Goal: Transaction & Acquisition: Download file/media

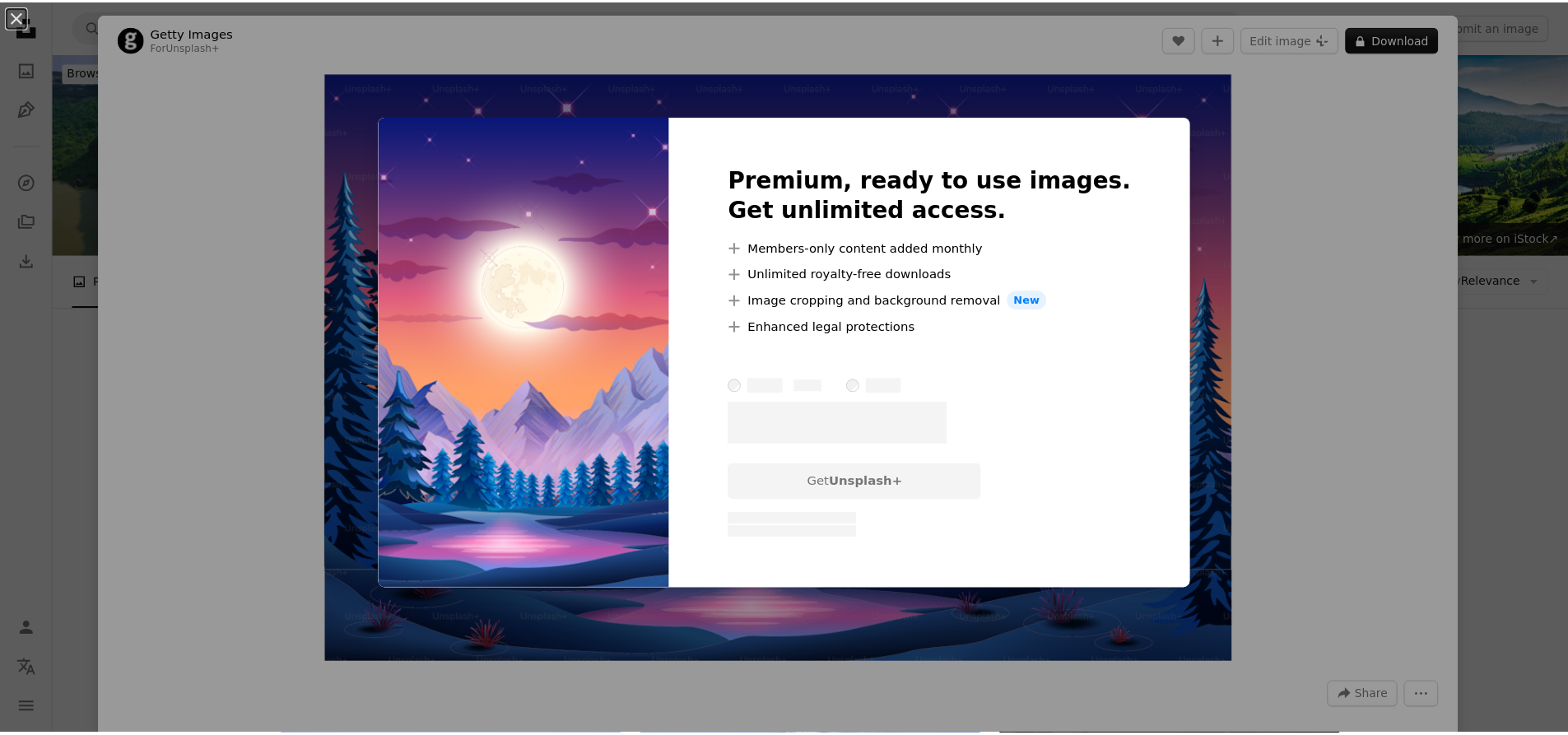
scroll to position [82, 0]
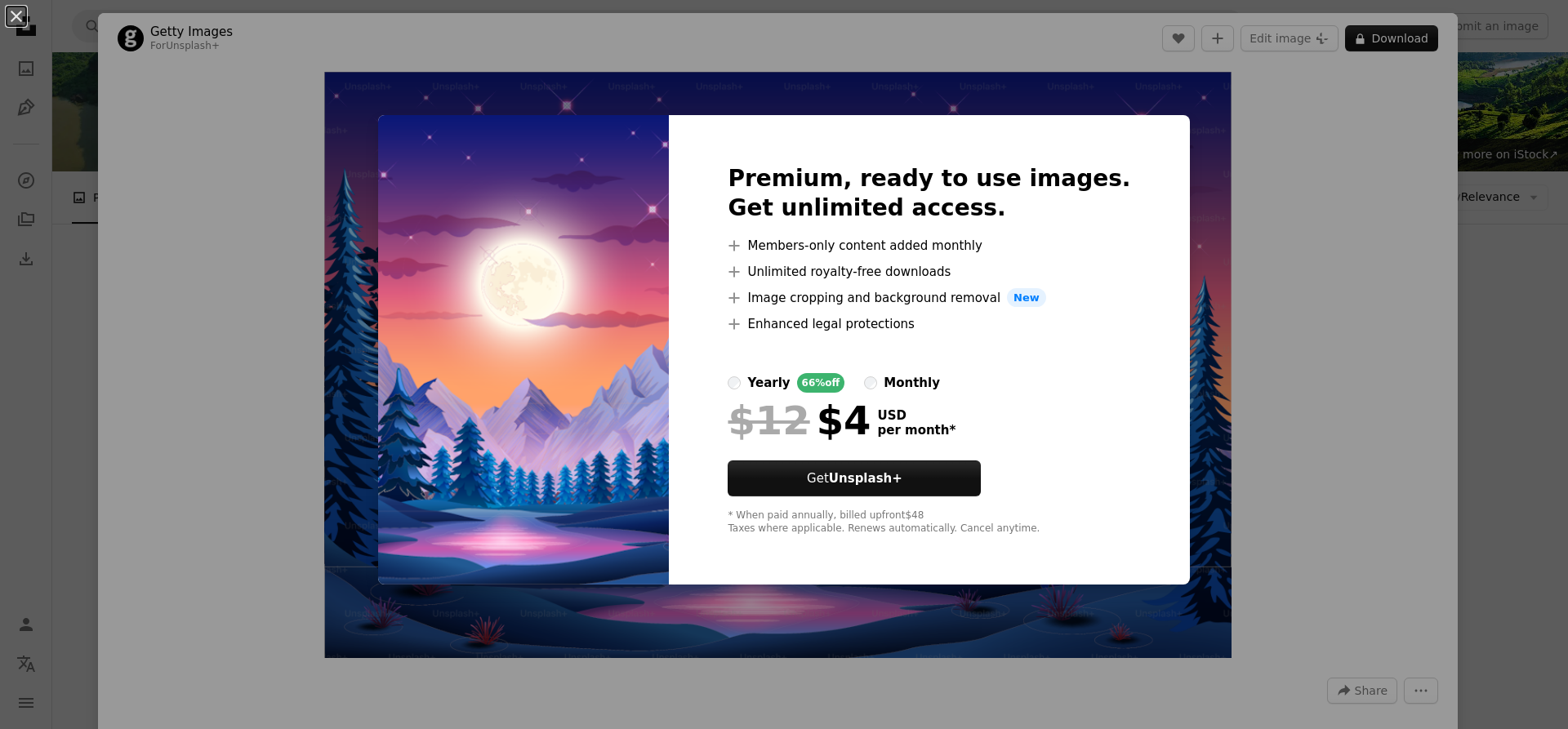
click at [1257, 198] on div "An X shape Premium, ready to use images. Get unlimited access. A plus sign Memb…" at bounding box center [784, 364] width 1568 height 729
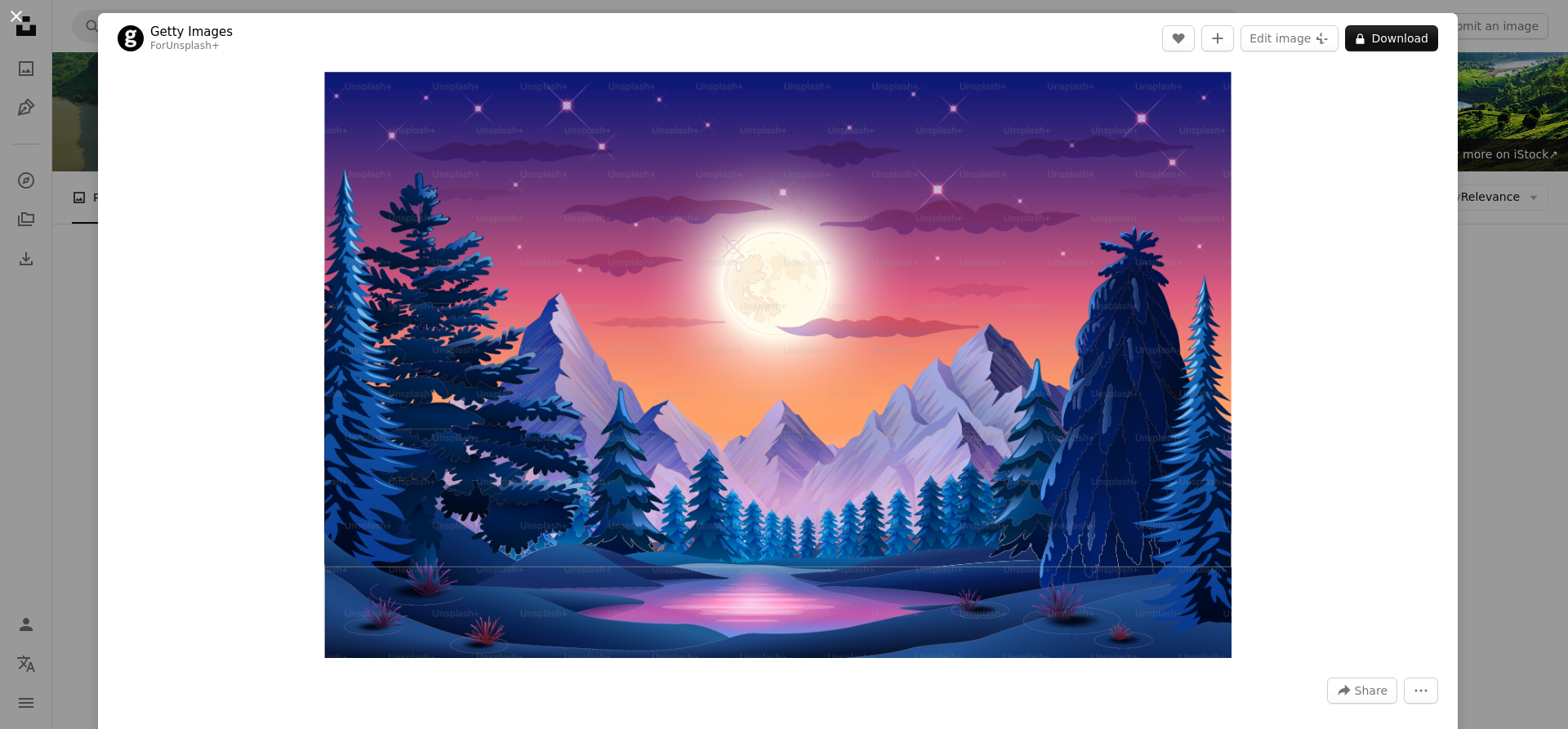
click at [8, 18] on button "An X shape" at bounding box center [16, 16] width 19 height 19
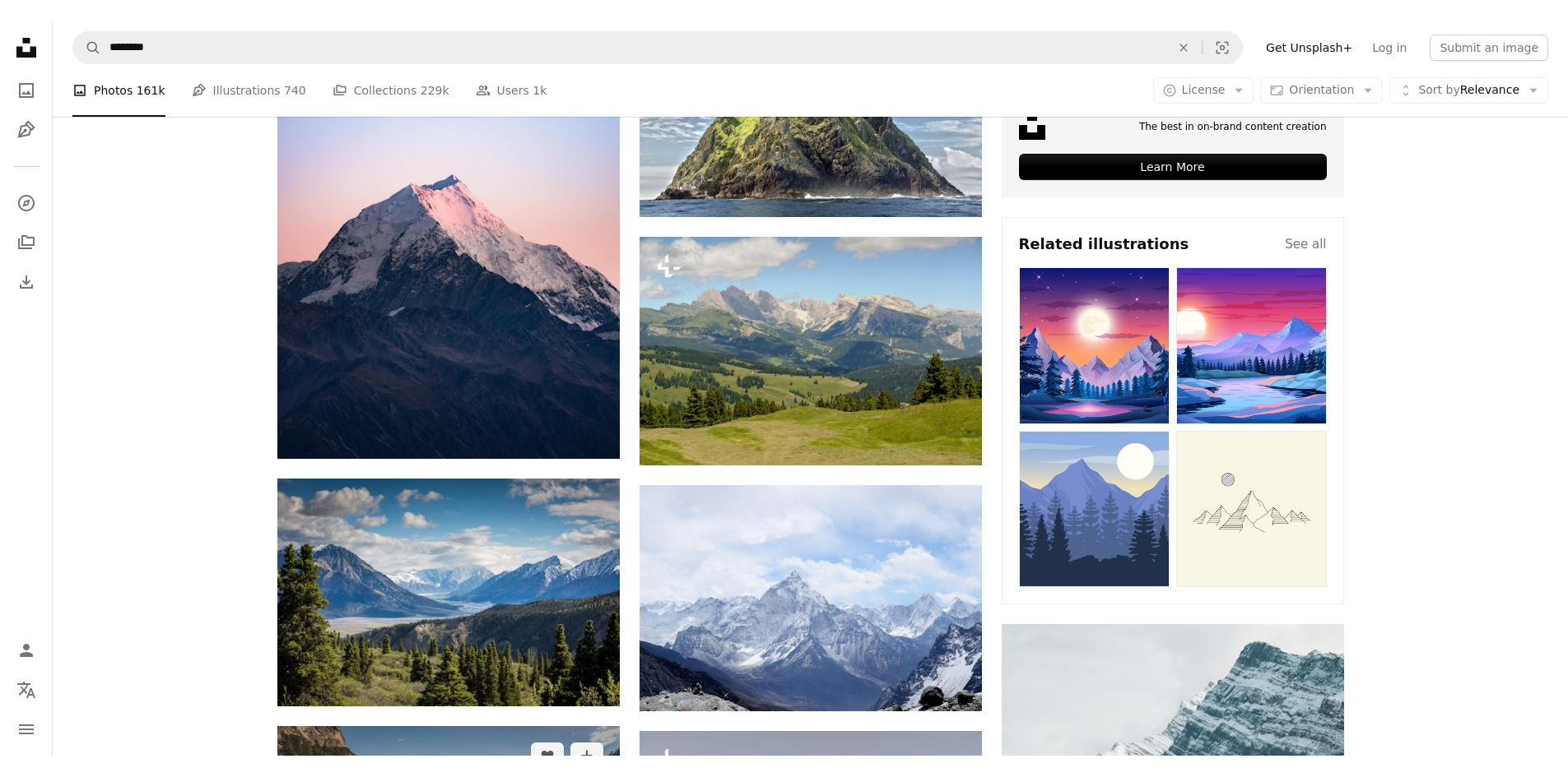
scroll to position [823, 0]
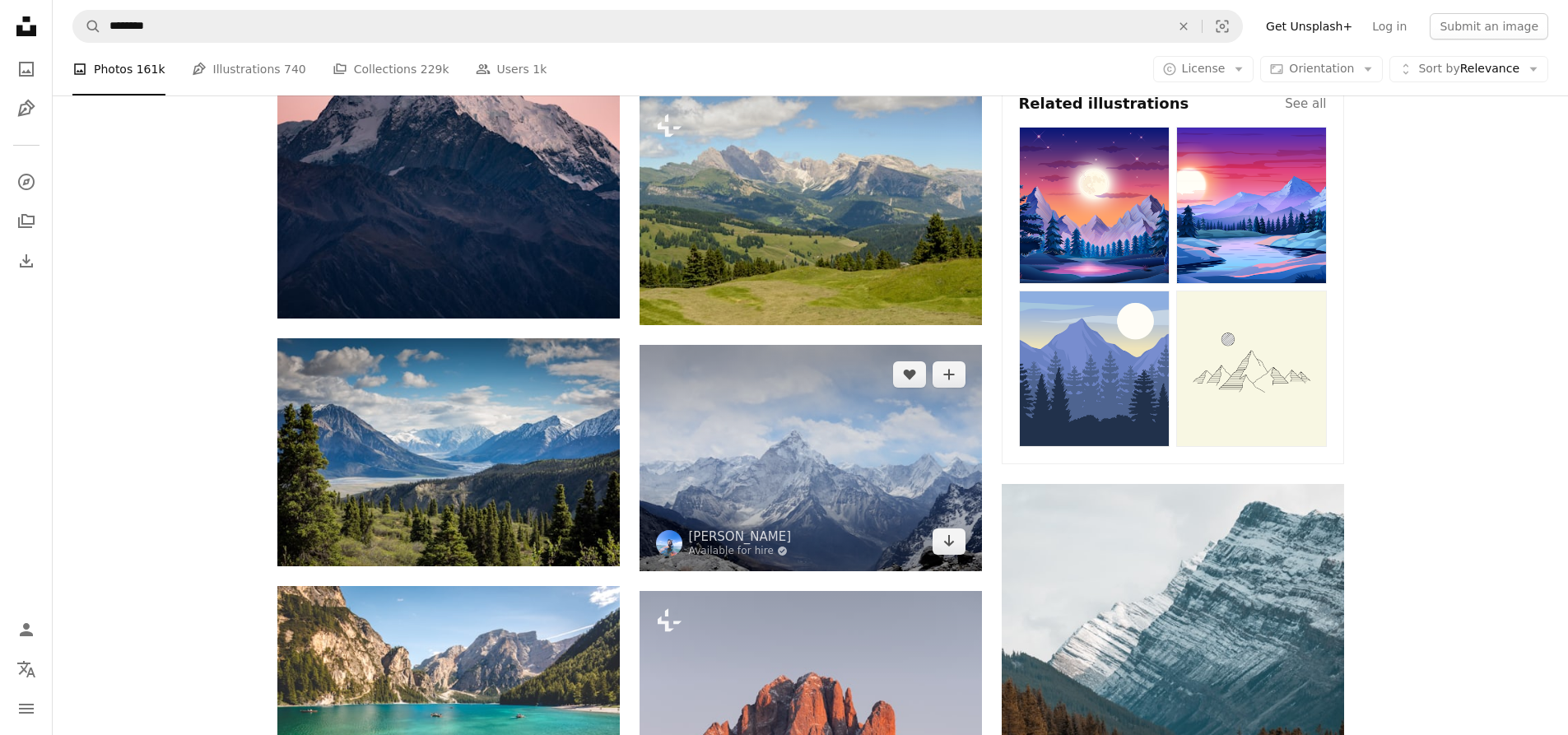
click at [741, 345] on img at bounding box center [811, 458] width 342 height 227
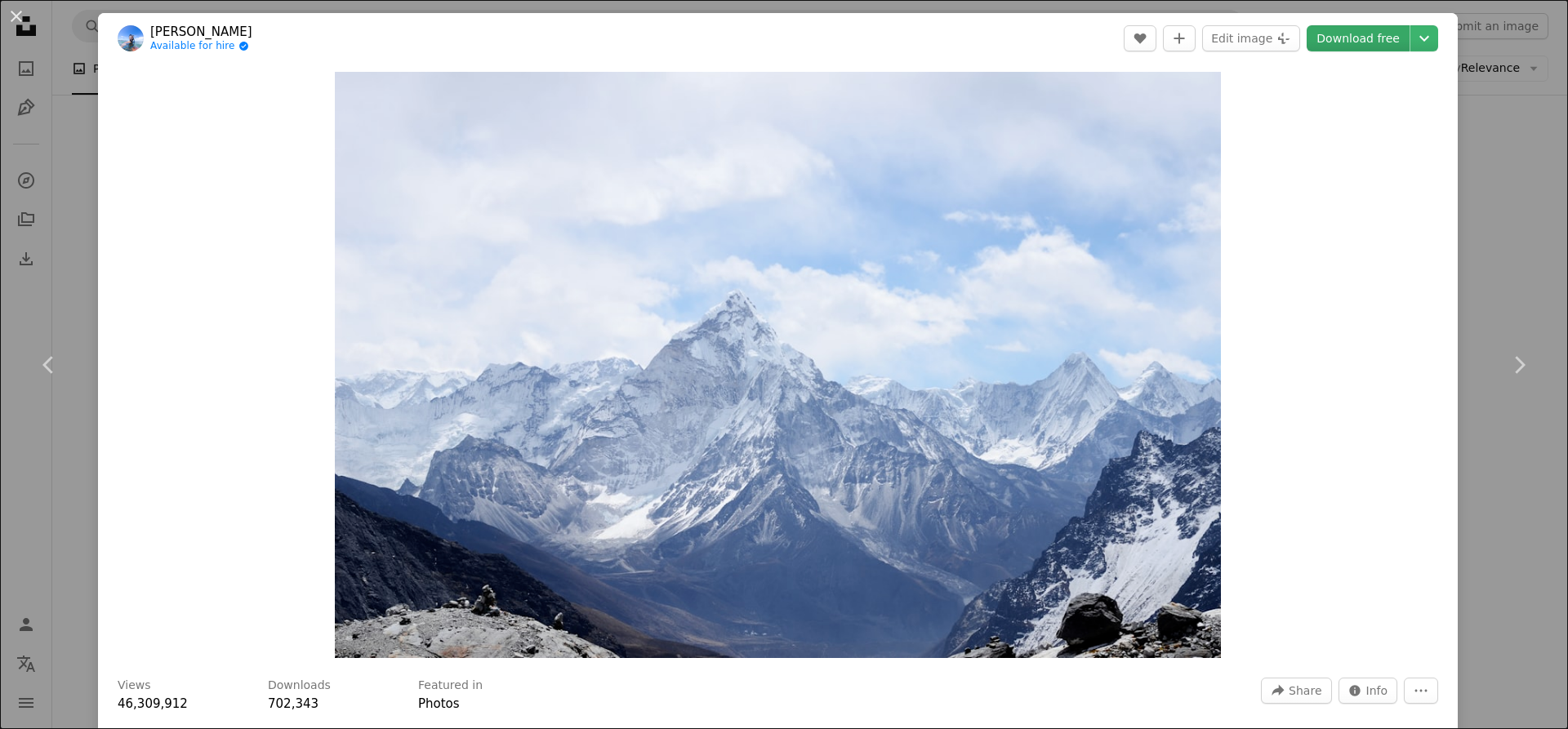
click at [1379, 39] on link "Download free" at bounding box center [1358, 39] width 103 height 26
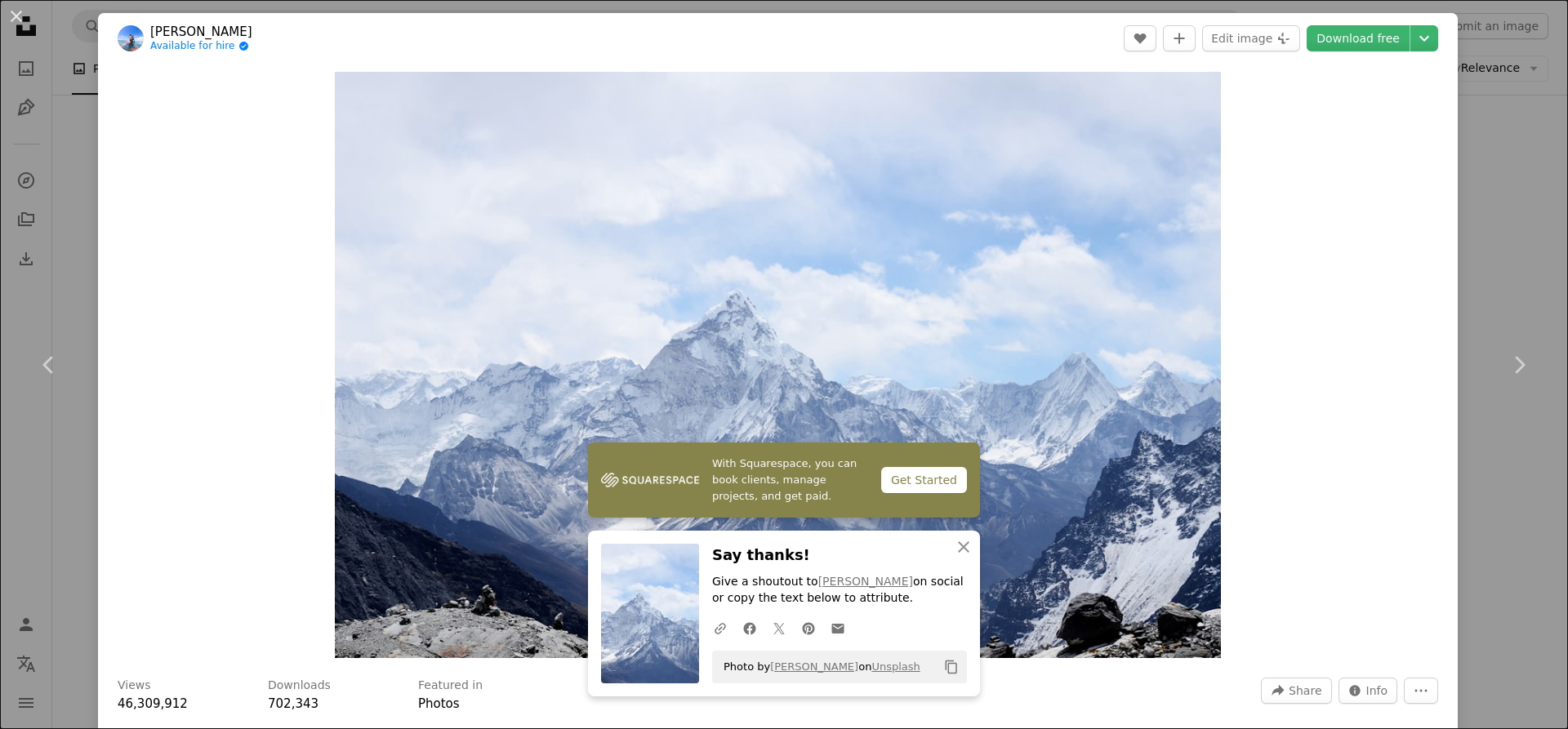
click at [464, 310] on img "Zoom in on this image" at bounding box center [777, 365] width 885 height 586
click at [651, 590] on img at bounding box center [650, 613] width 98 height 139
click at [647, 581] on img at bounding box center [650, 613] width 98 height 139
click at [512, 602] on dialog "An X shape Chevron left Chevron right [PERSON_NAME] Available for hire A checkm…" at bounding box center [784, 364] width 1568 height 729
click at [540, 641] on dialog "An X shape Chevron left Chevron right [PERSON_NAME] Available for hire A checkm…" at bounding box center [784, 364] width 1568 height 729
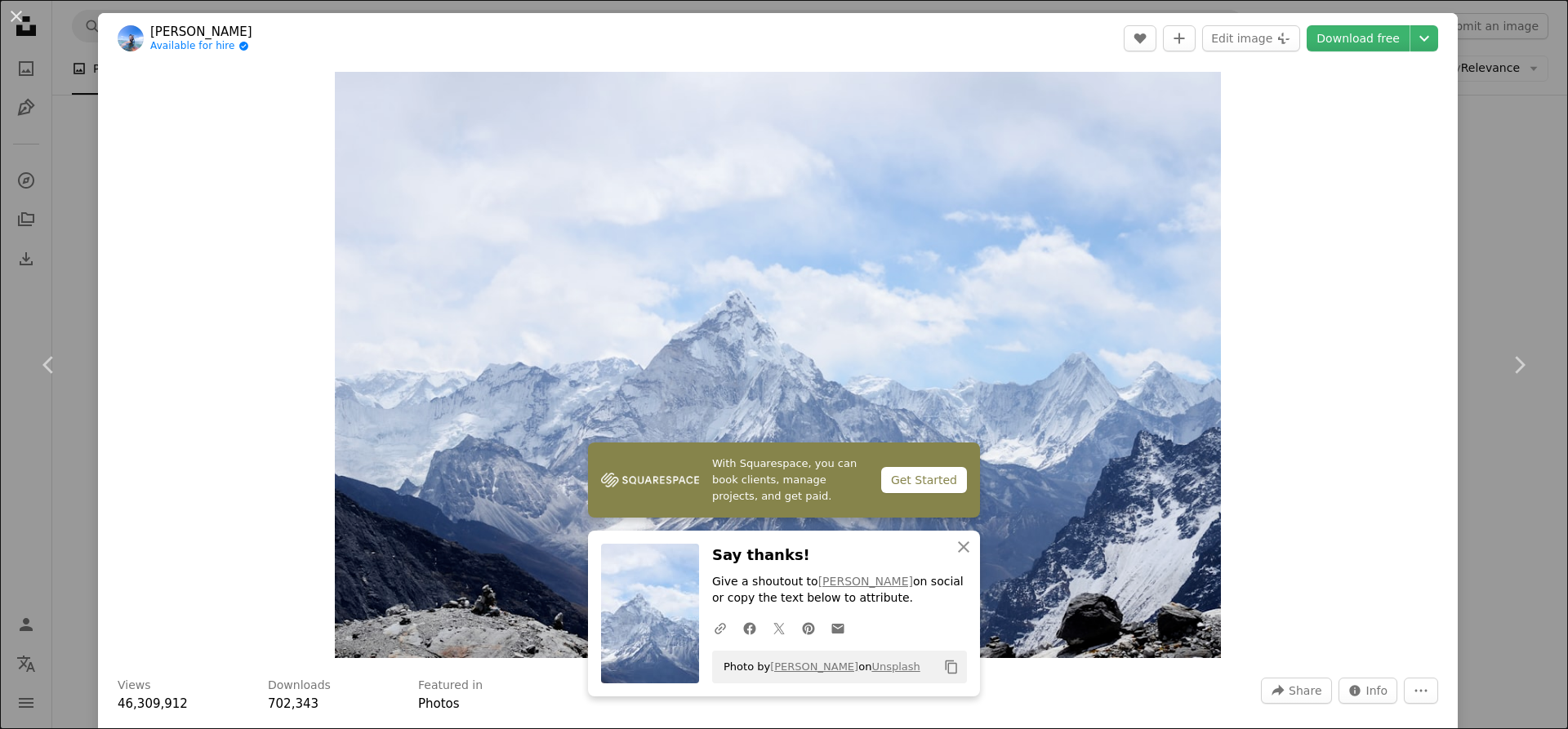
click at [7, 18] on button "An X shape" at bounding box center [16, 16] width 19 height 19
click at [14, 16] on icon "Unsplash logo Unsplash Home" at bounding box center [25, 25] width 32 height 32
click at [18, 15] on icon "Unsplash logo Unsplash Home" at bounding box center [25, 25] width 32 height 32
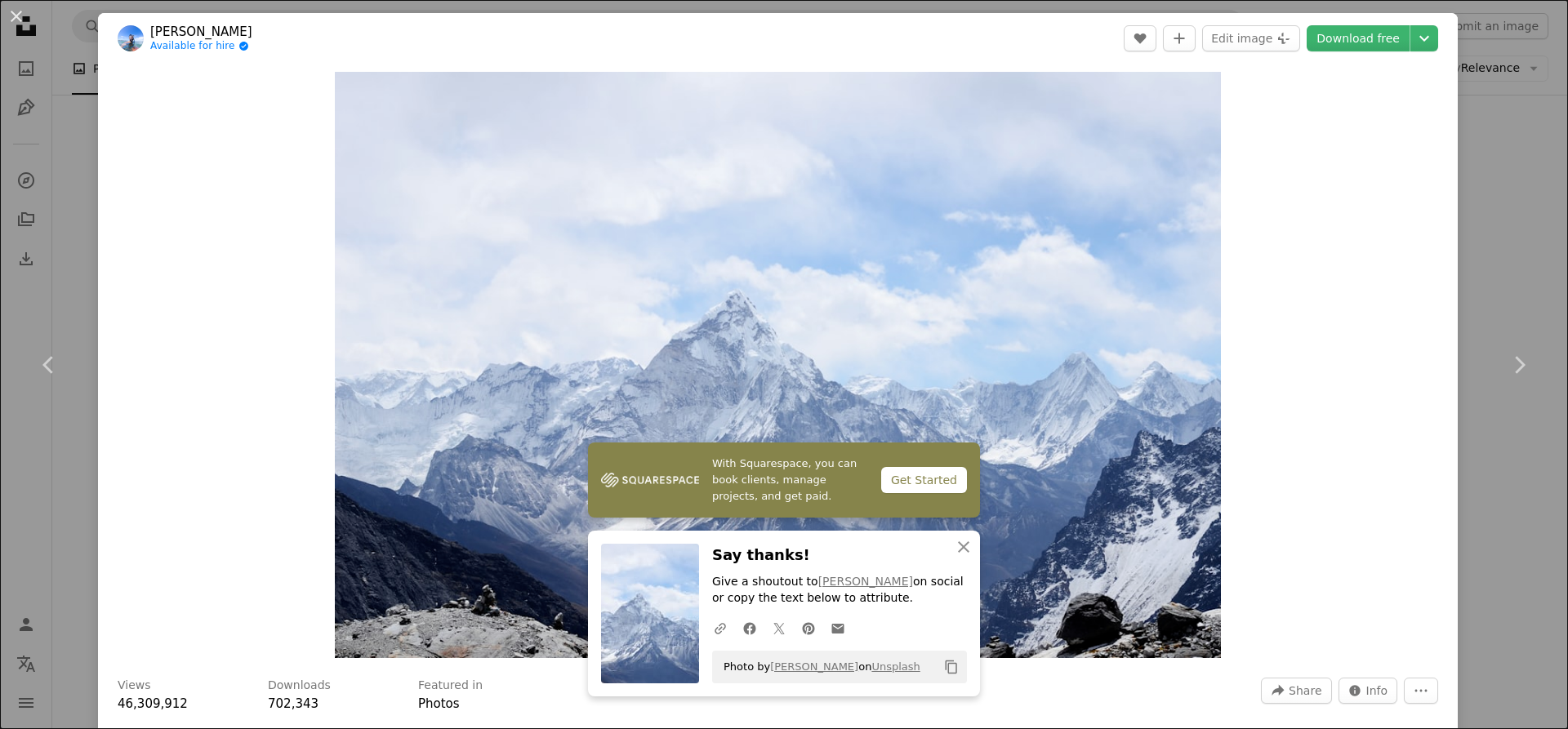
click at [499, 337] on img at bounding box center [451, 450] width 340 height 226
click at [17, 20] on icon "Unsplash logo Unsplash Home" at bounding box center [25, 25] width 32 height 32
click at [17, 16] on icon "Unsplash logo Unsplash Home" at bounding box center [25, 25] width 32 height 32
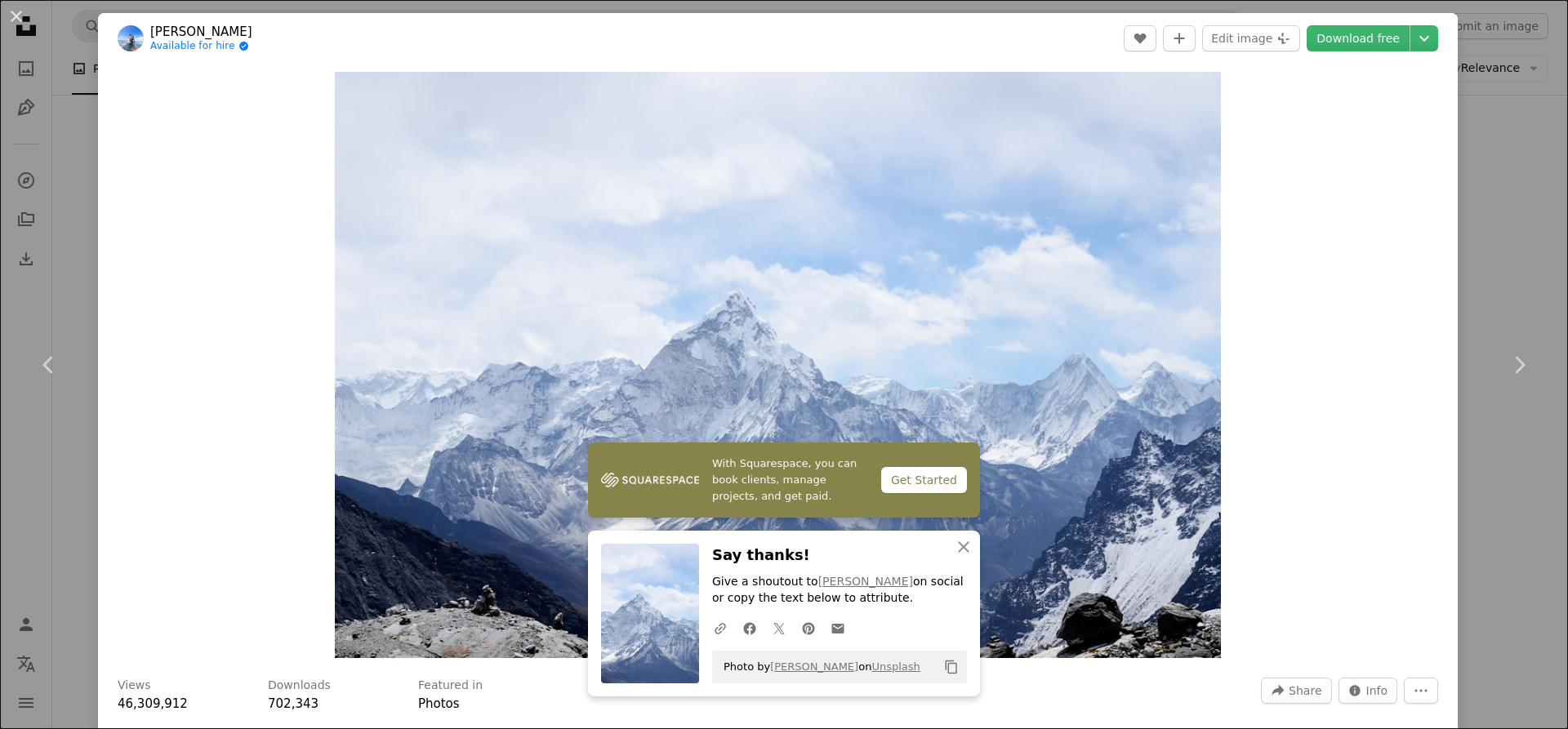
click at [17, 16] on icon "Unsplash logo Unsplash Home" at bounding box center [25, 25] width 32 height 32
click at [18, 15] on icon "Unsplash logo Unsplash Home" at bounding box center [25, 25] width 32 height 32
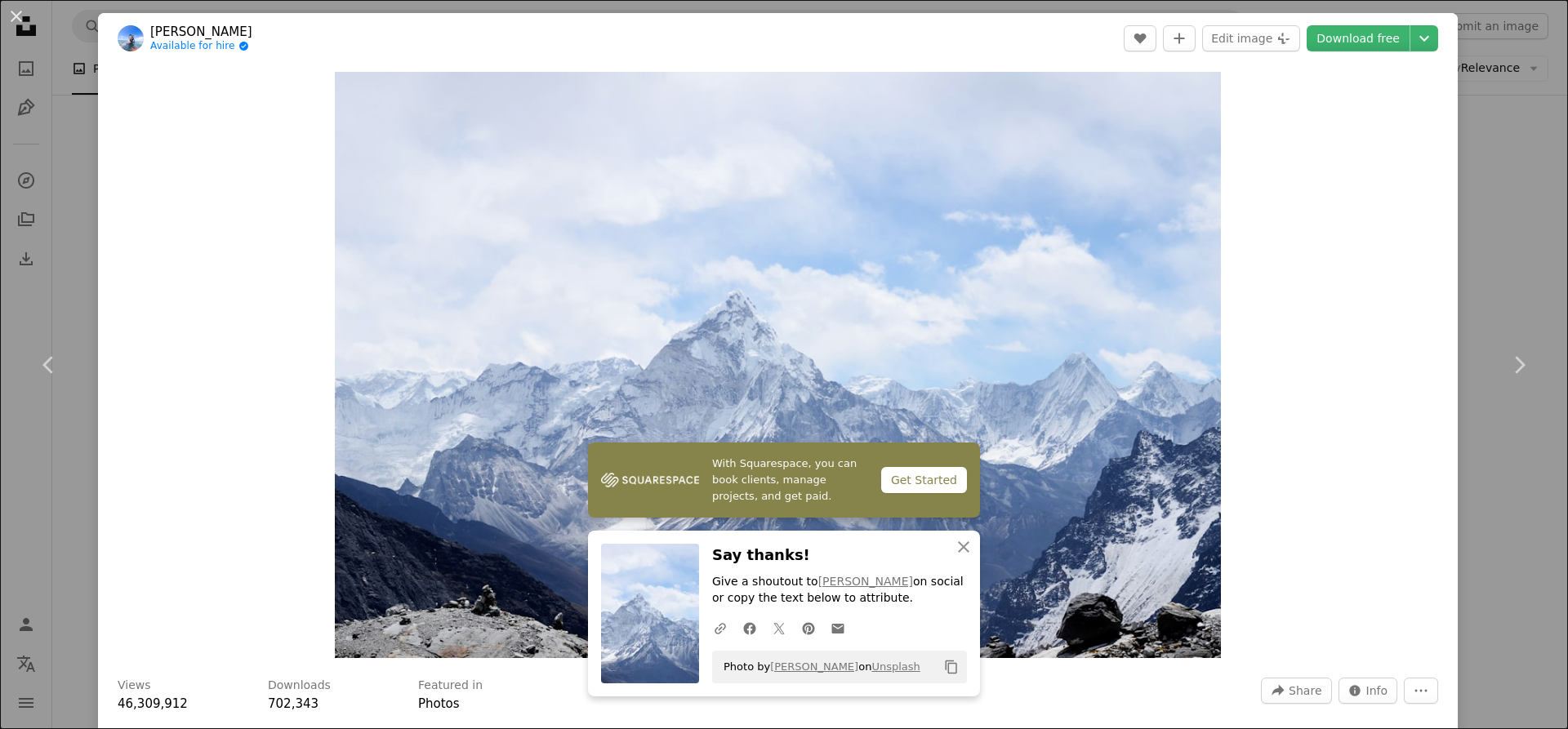
click at [1354, 32] on link "Get Unsplash+" at bounding box center [1311, 26] width 105 height 26
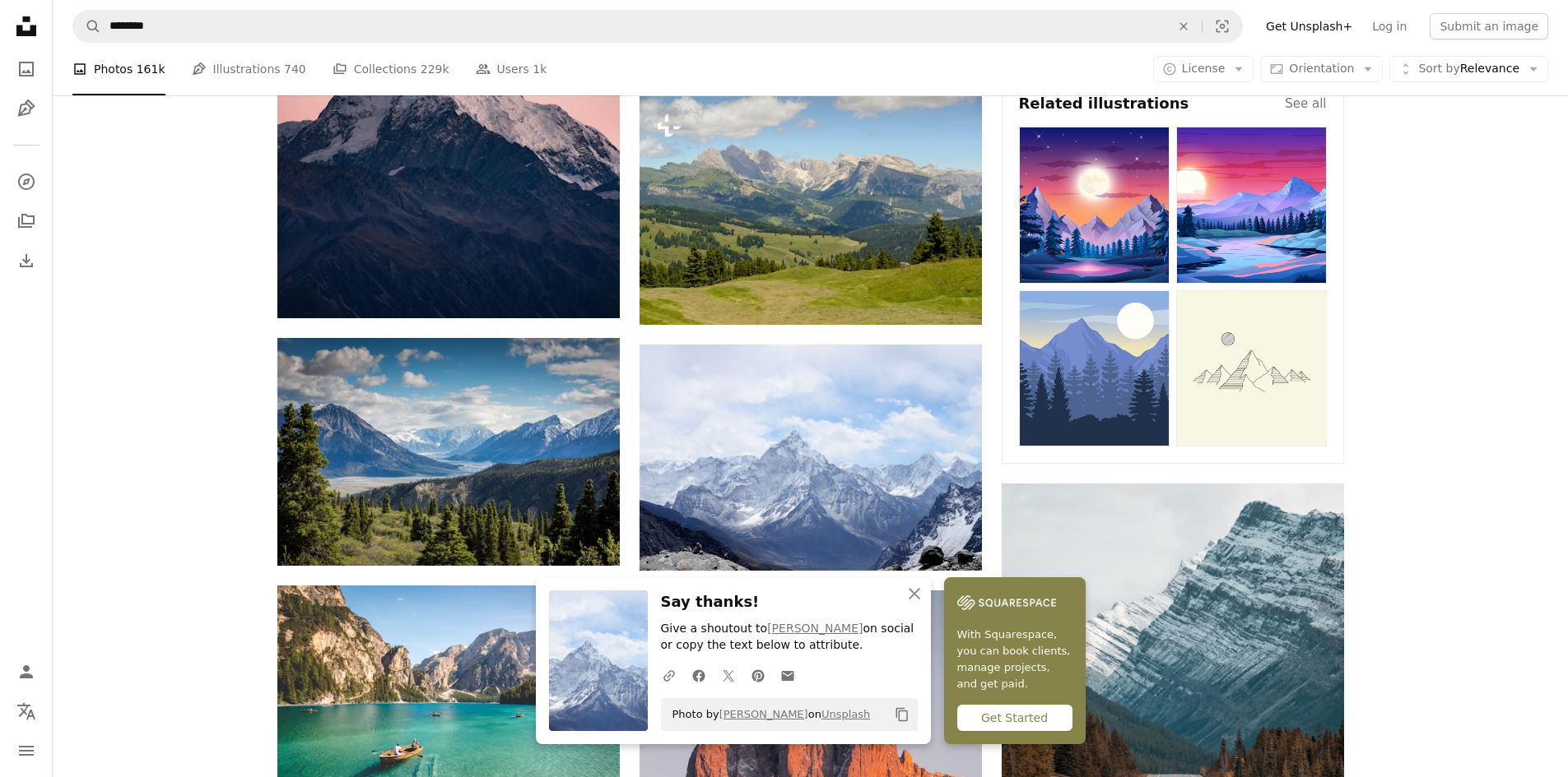
click at [924, 588] on icon "An X shape" at bounding box center [914, 594] width 19 height 19
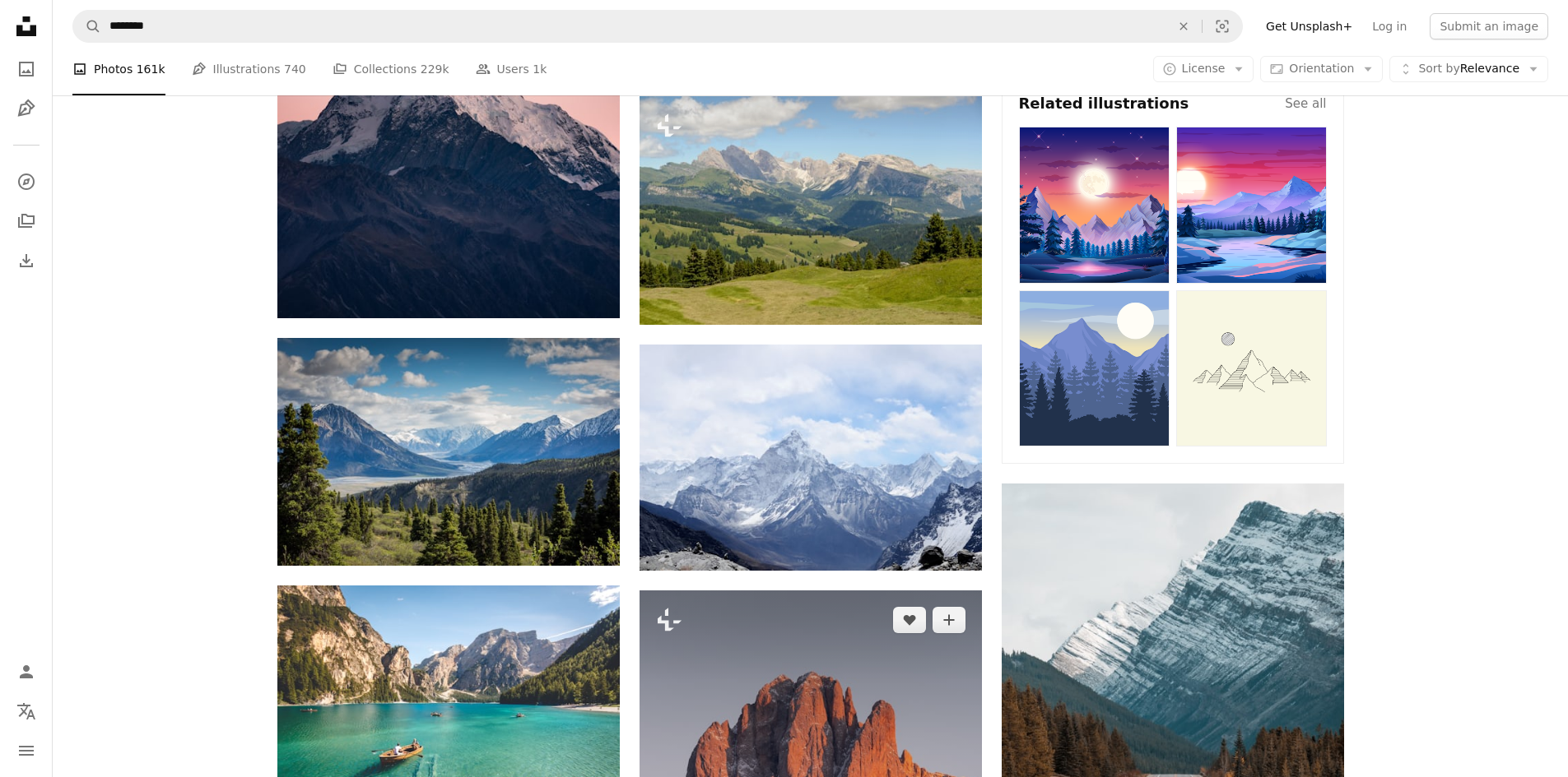
scroll to position [905, 0]
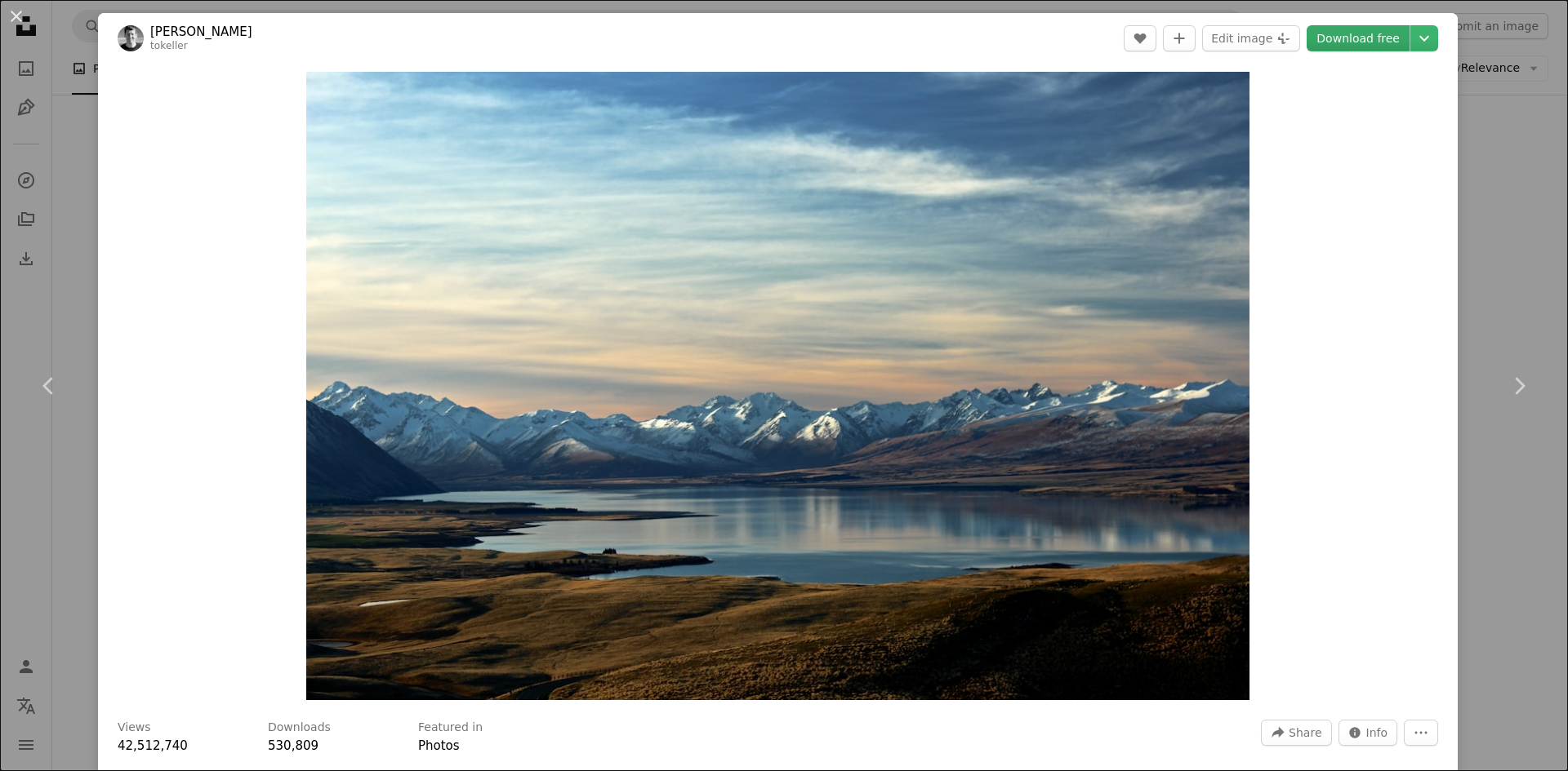
click at [1359, 35] on link "Download free" at bounding box center [1358, 39] width 103 height 26
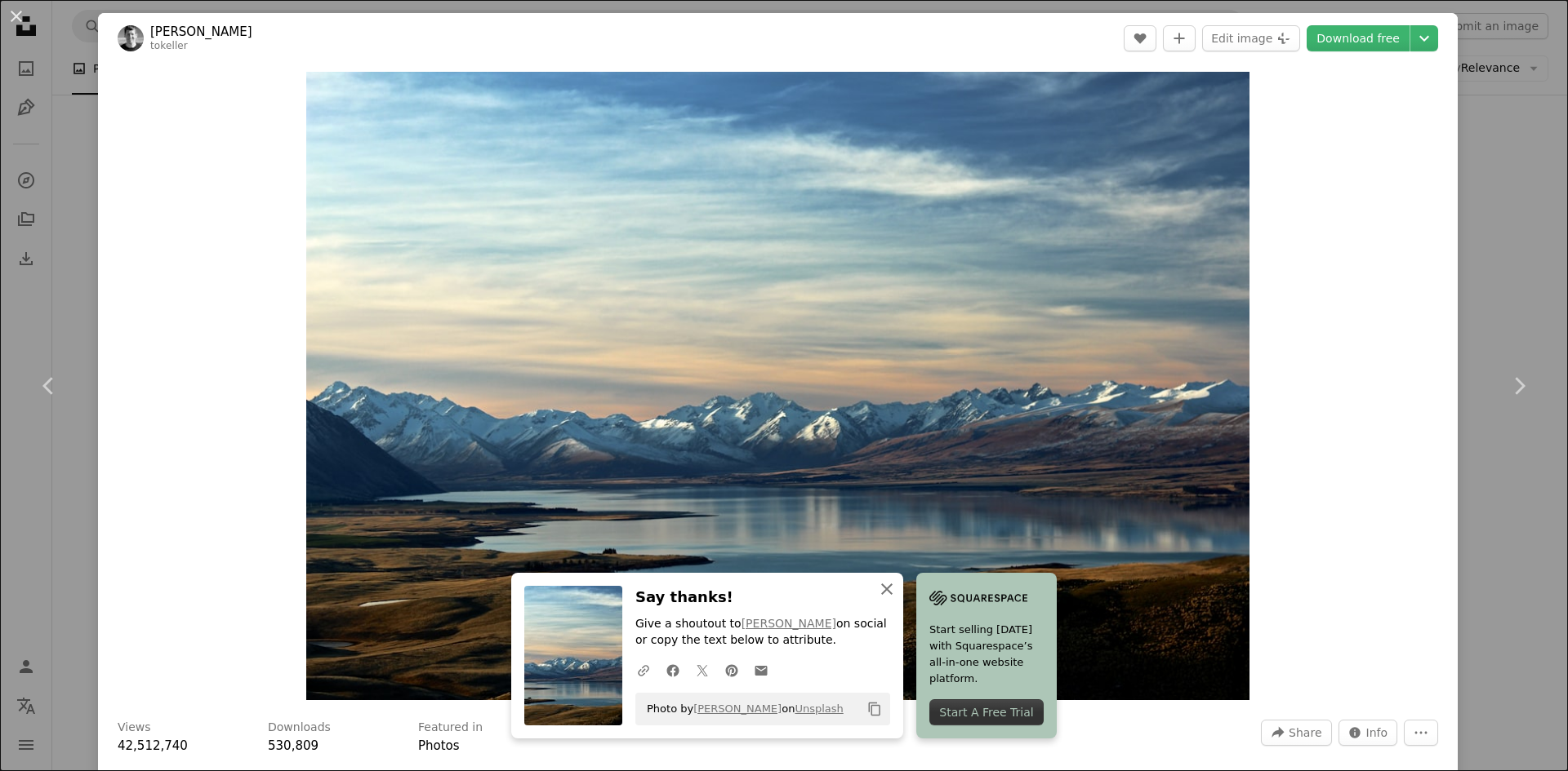
click at [897, 584] on icon "An X shape" at bounding box center [887, 589] width 19 height 19
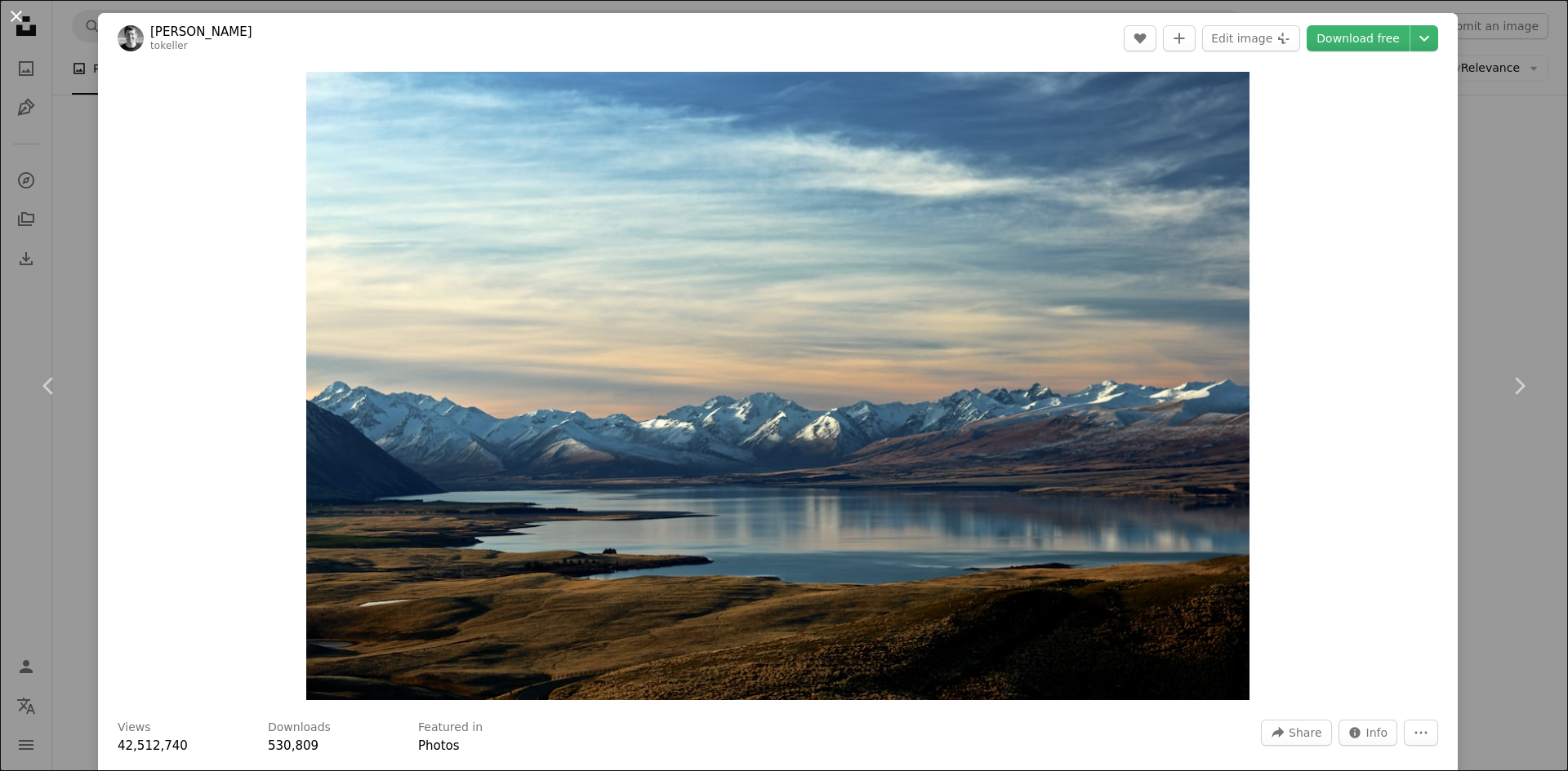
click at [17, 17] on button "An X shape" at bounding box center [16, 16] width 19 height 19
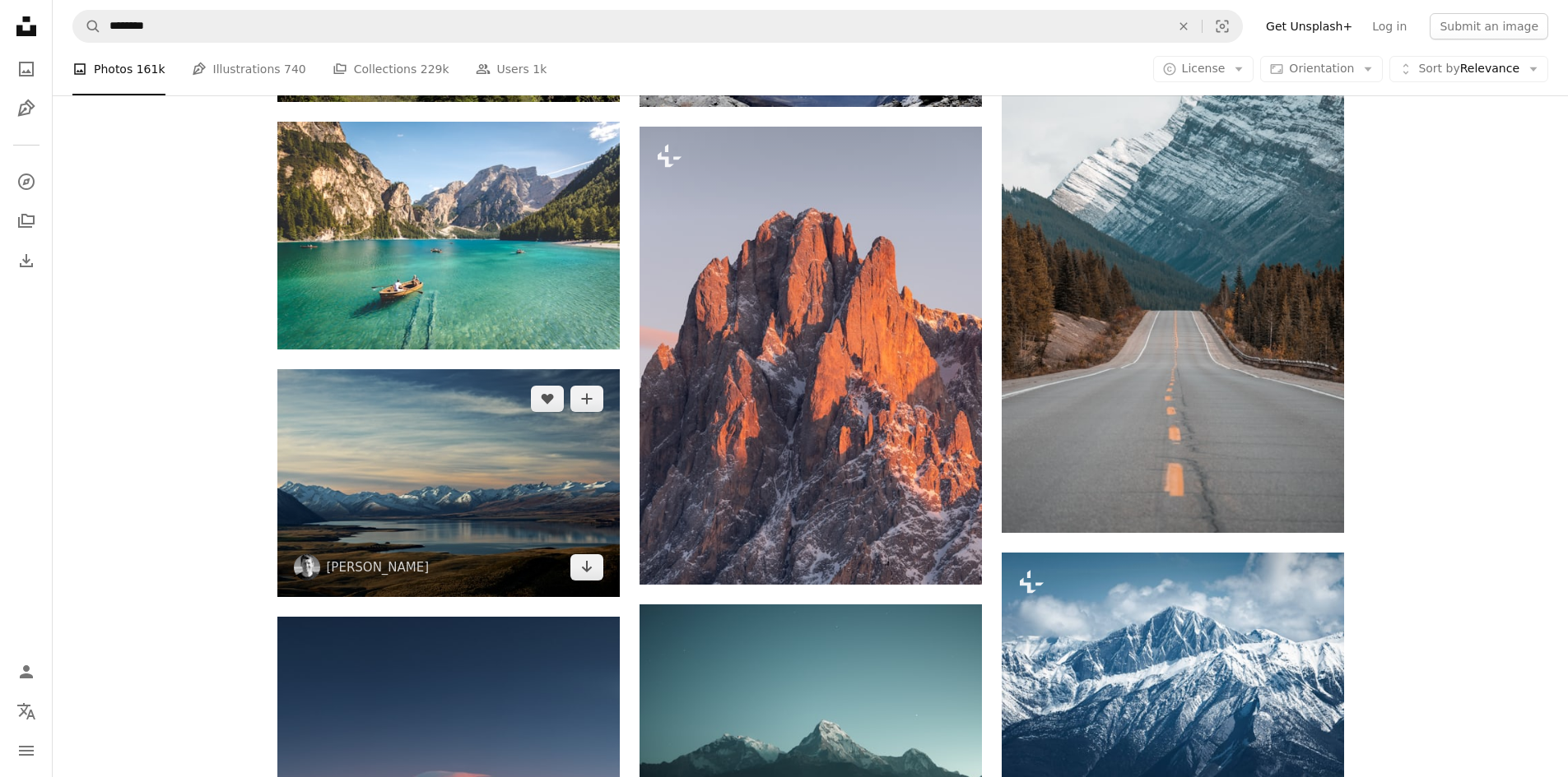
scroll to position [1316, 0]
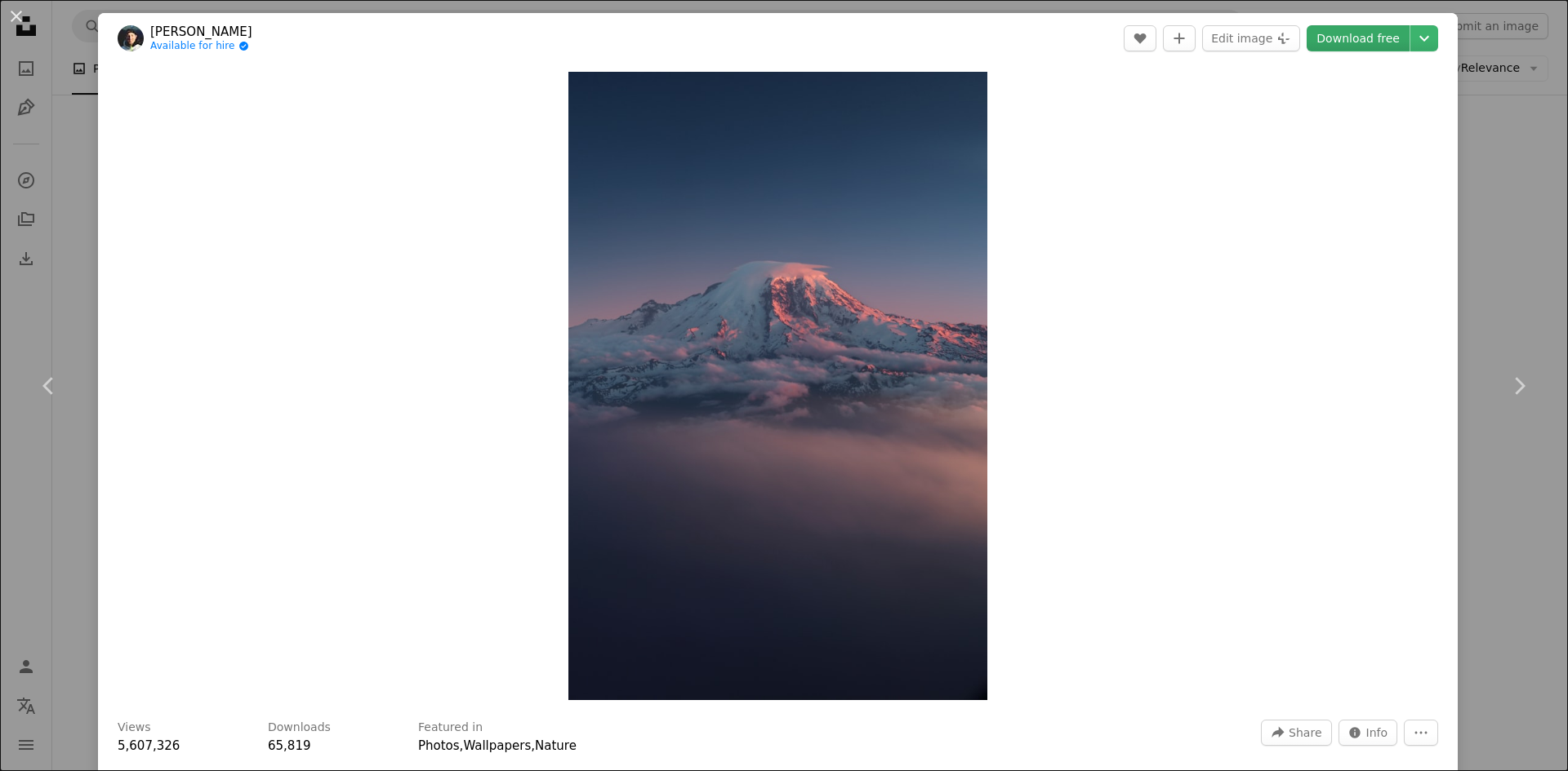
click at [1343, 37] on link "Download free" at bounding box center [1358, 39] width 103 height 26
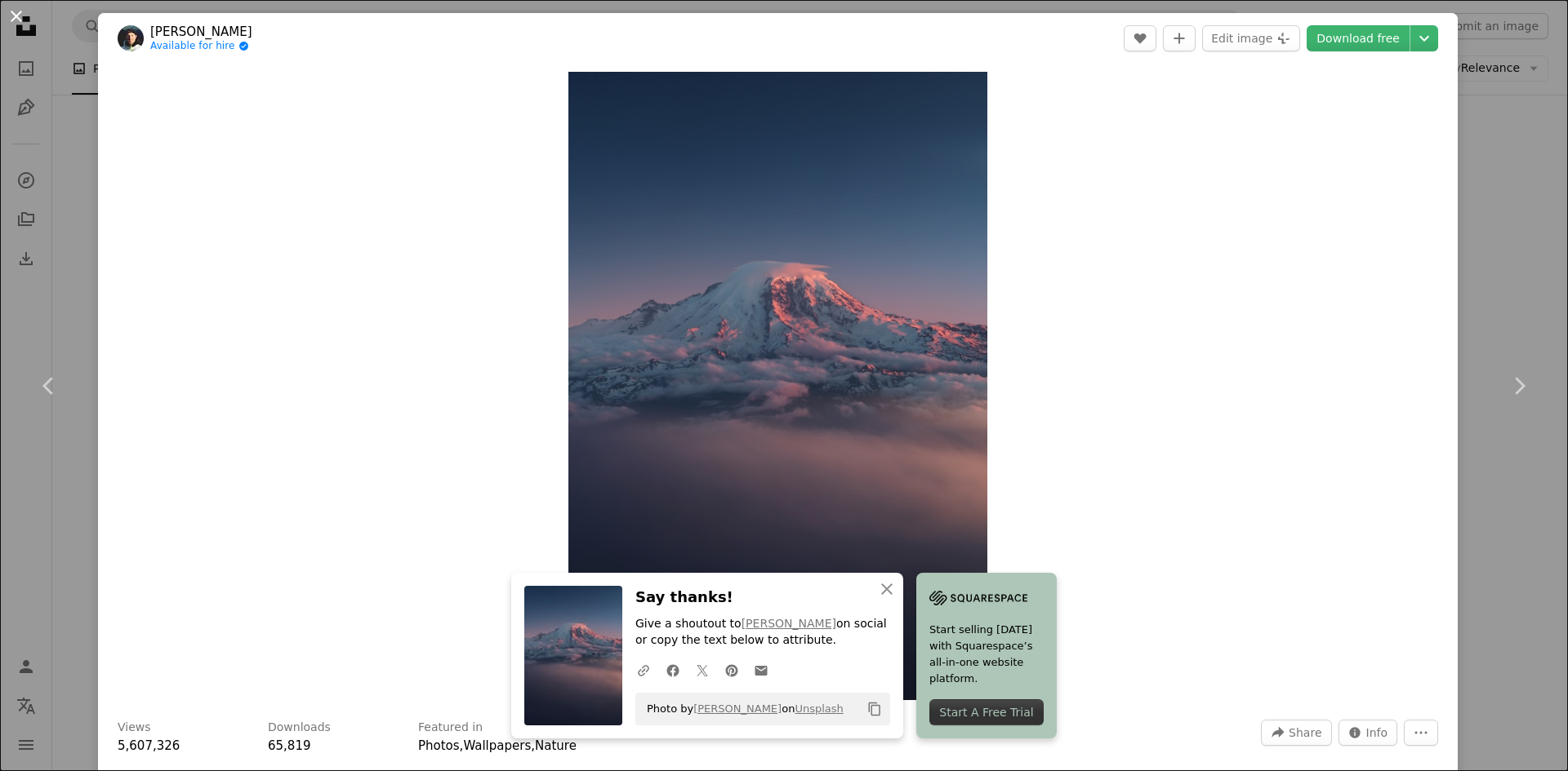
click at [18, 18] on button "An X shape" at bounding box center [16, 16] width 19 height 19
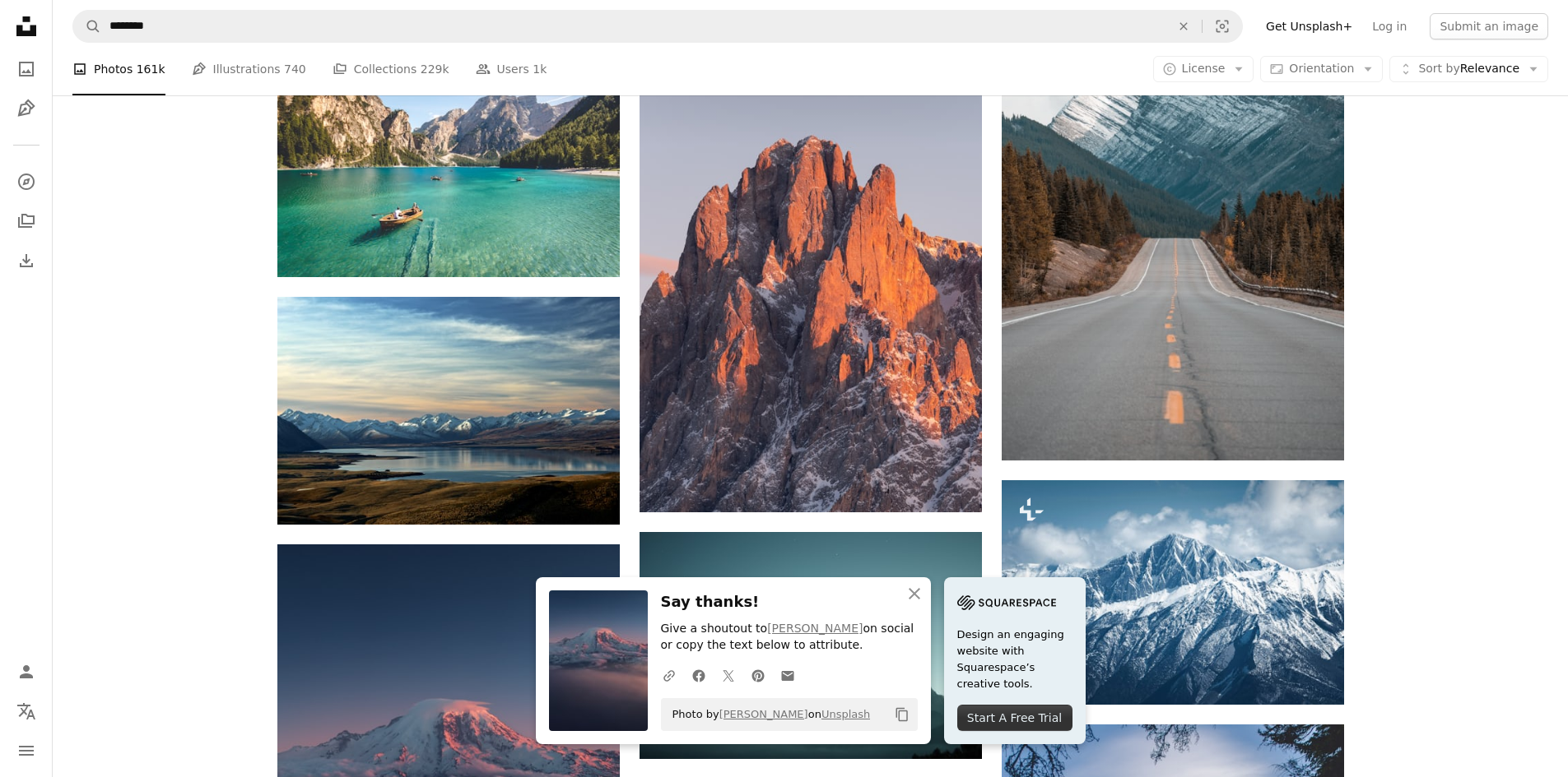
scroll to position [1399, 0]
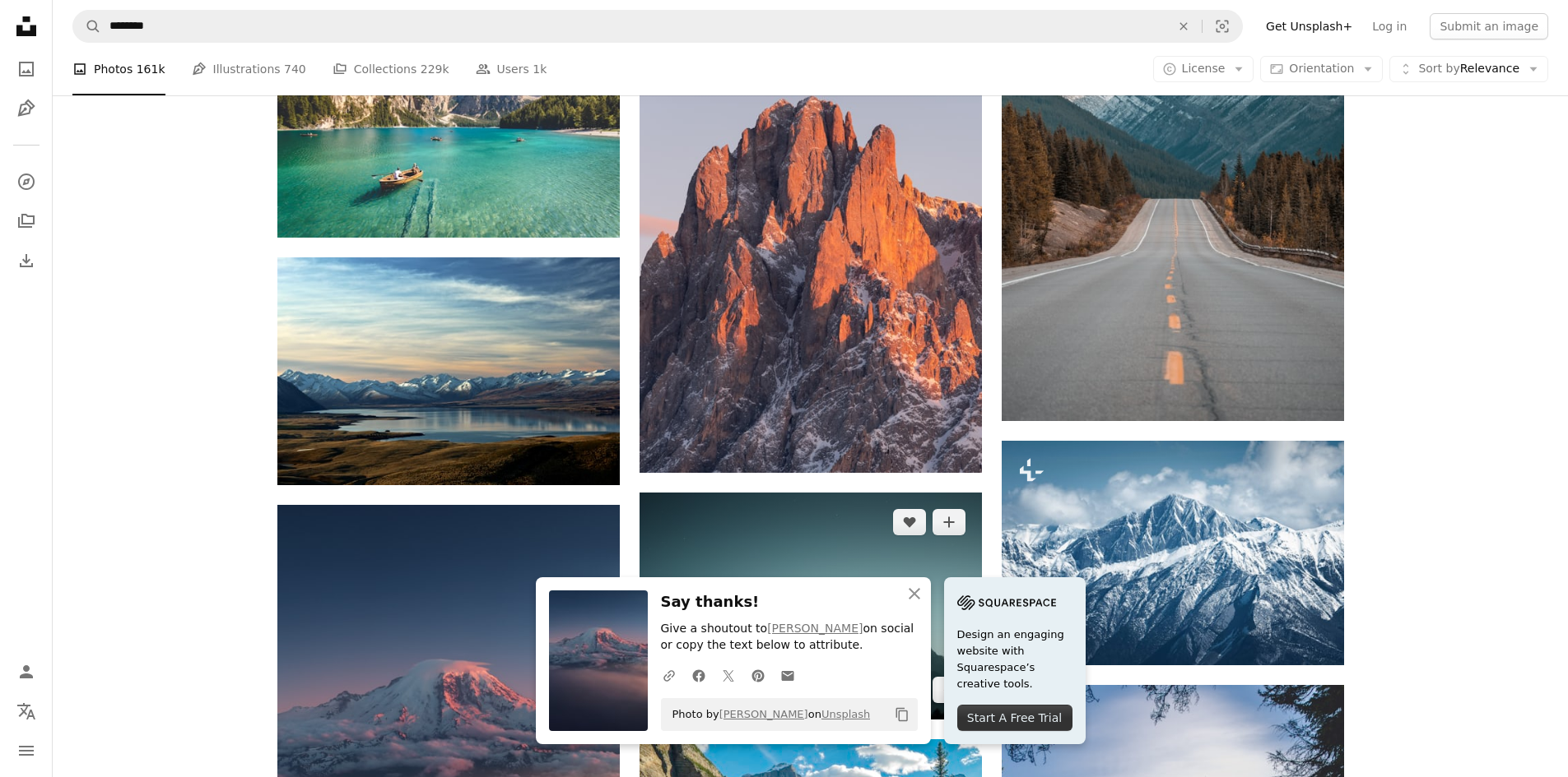
click at [701, 493] on img at bounding box center [811, 606] width 342 height 227
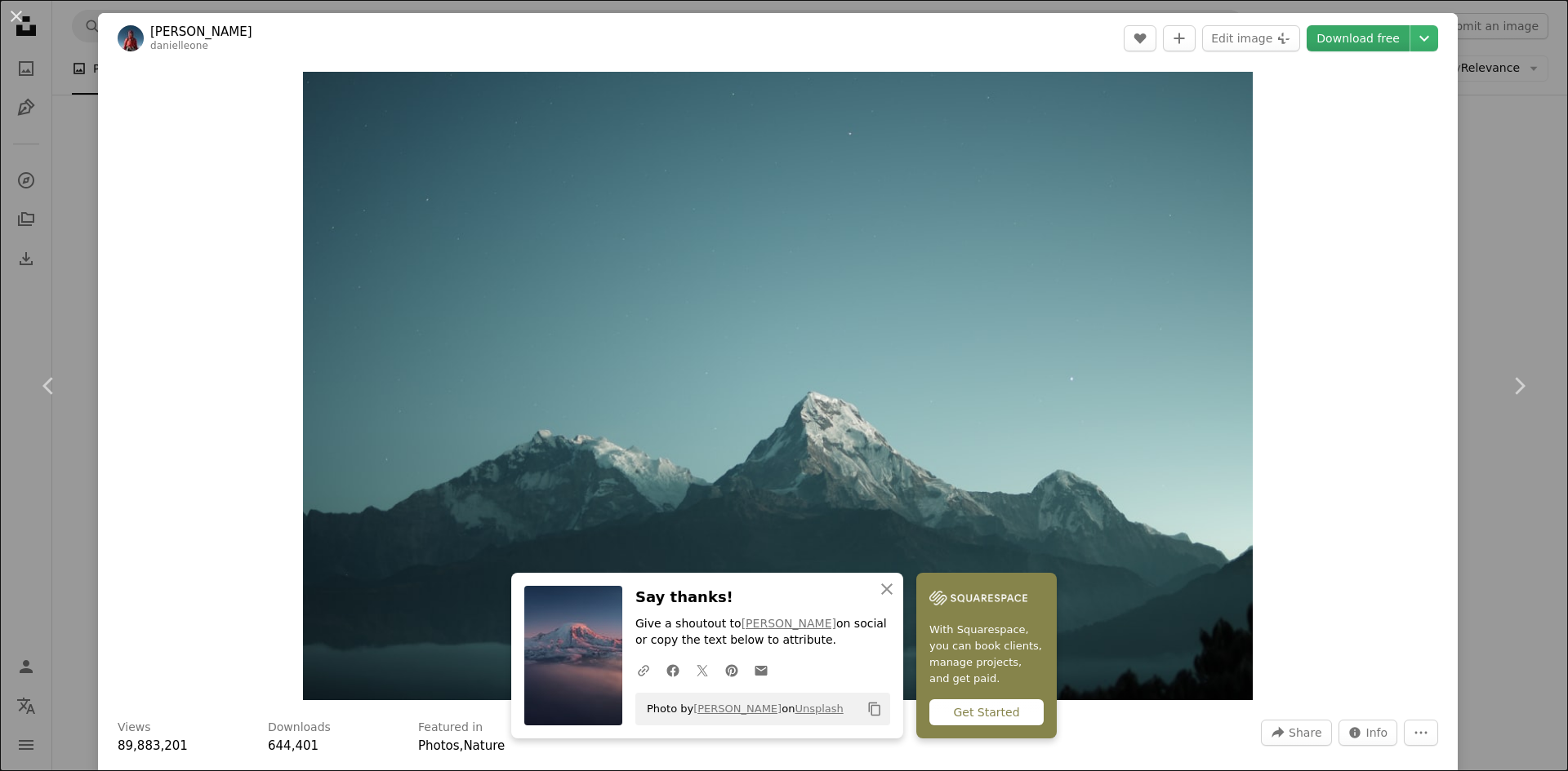
click at [1332, 37] on link "Download free" at bounding box center [1358, 39] width 103 height 26
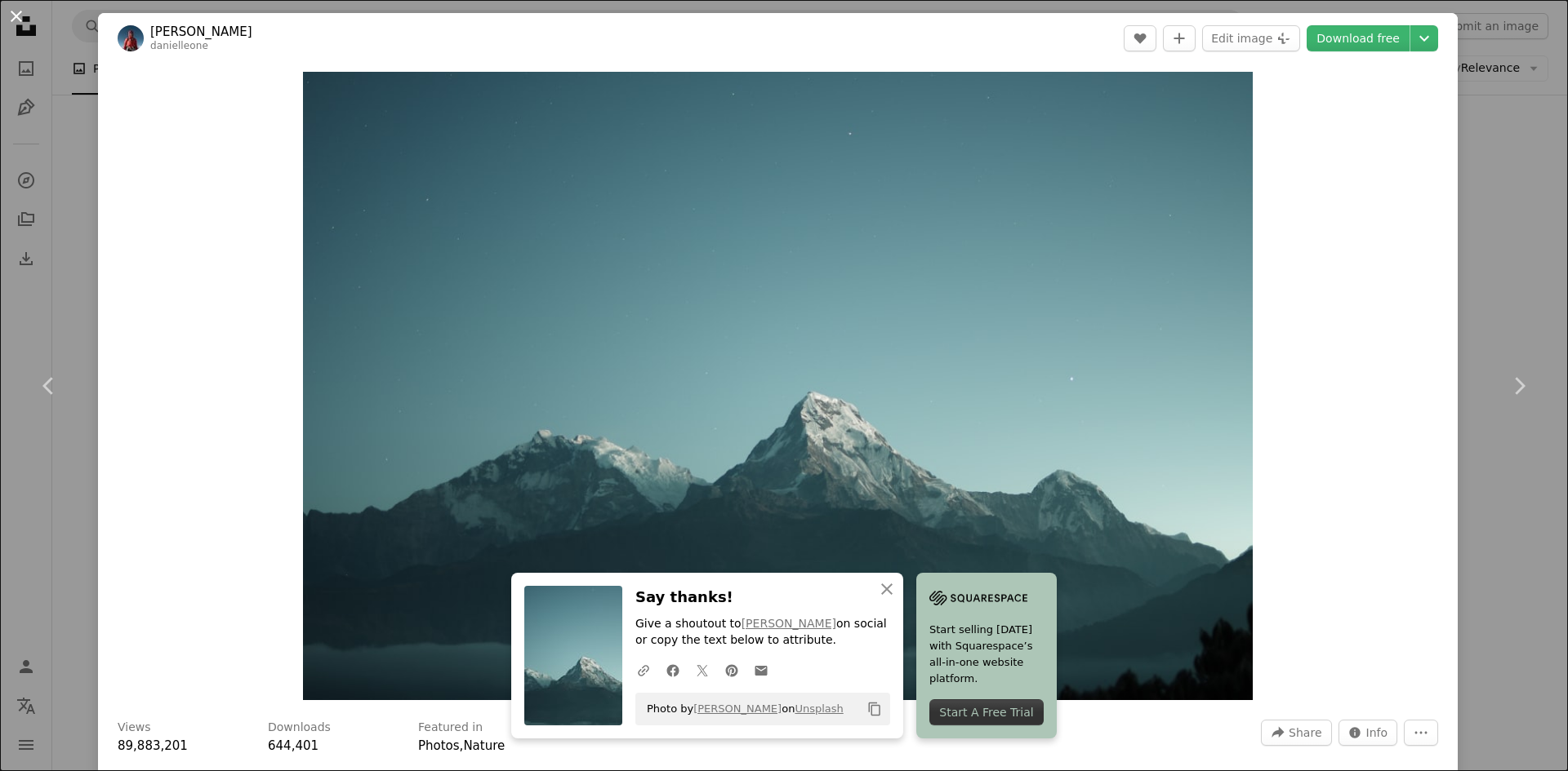
click at [14, 21] on button "An X shape" at bounding box center [16, 16] width 19 height 19
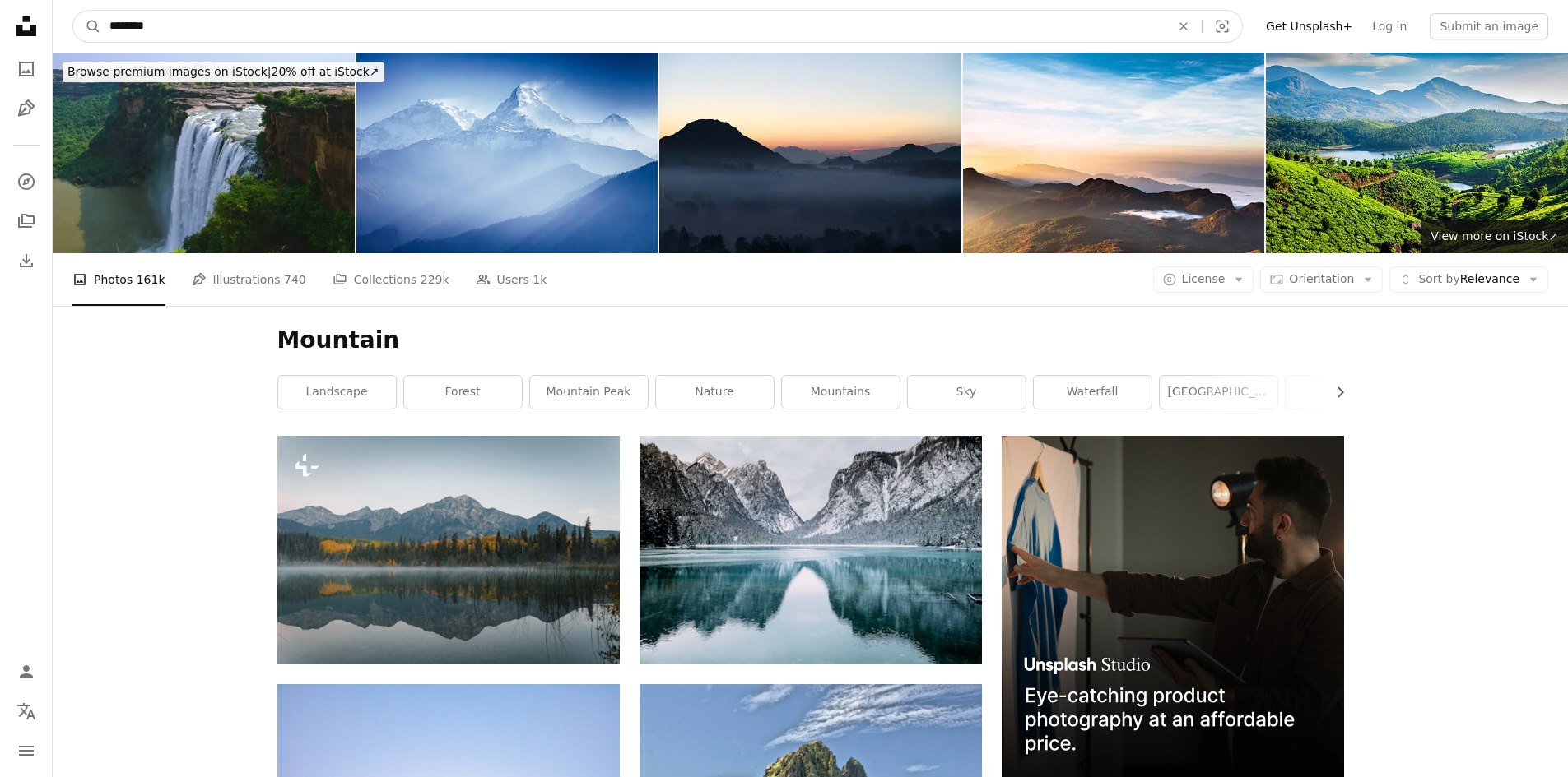
click at [344, 21] on input "********" at bounding box center [634, 26] width 1064 height 31
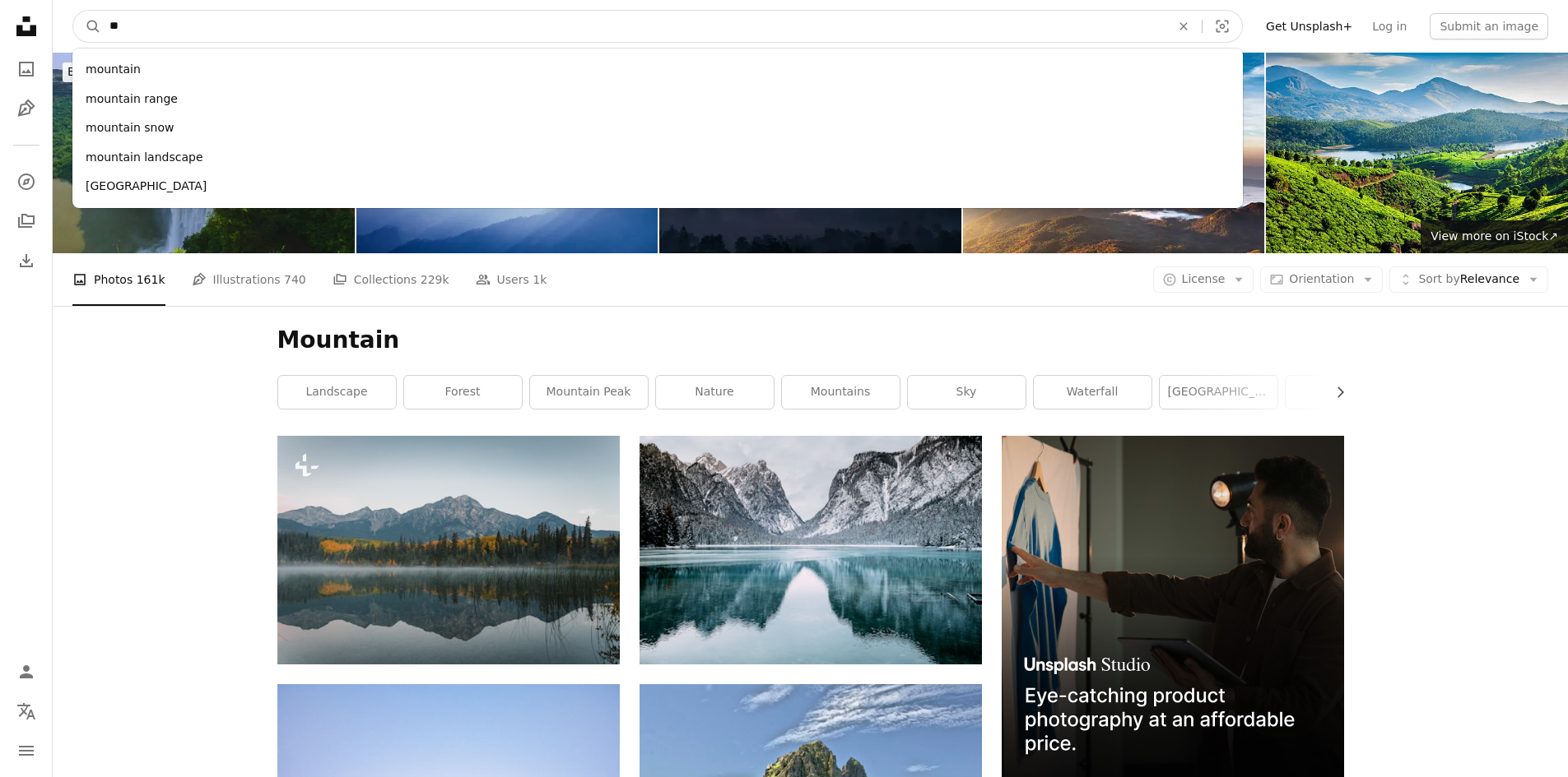
type input "*"
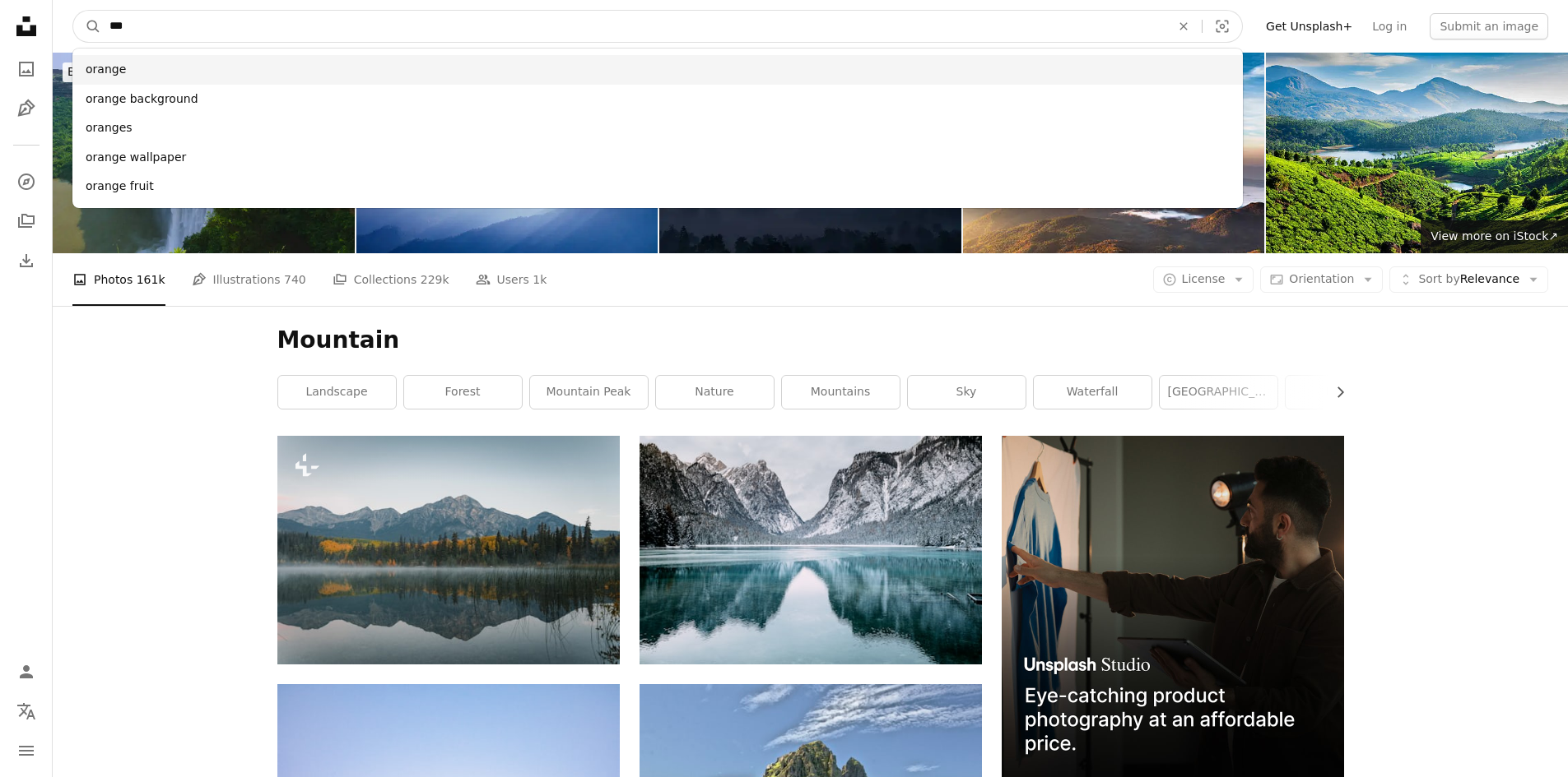
type input "***"
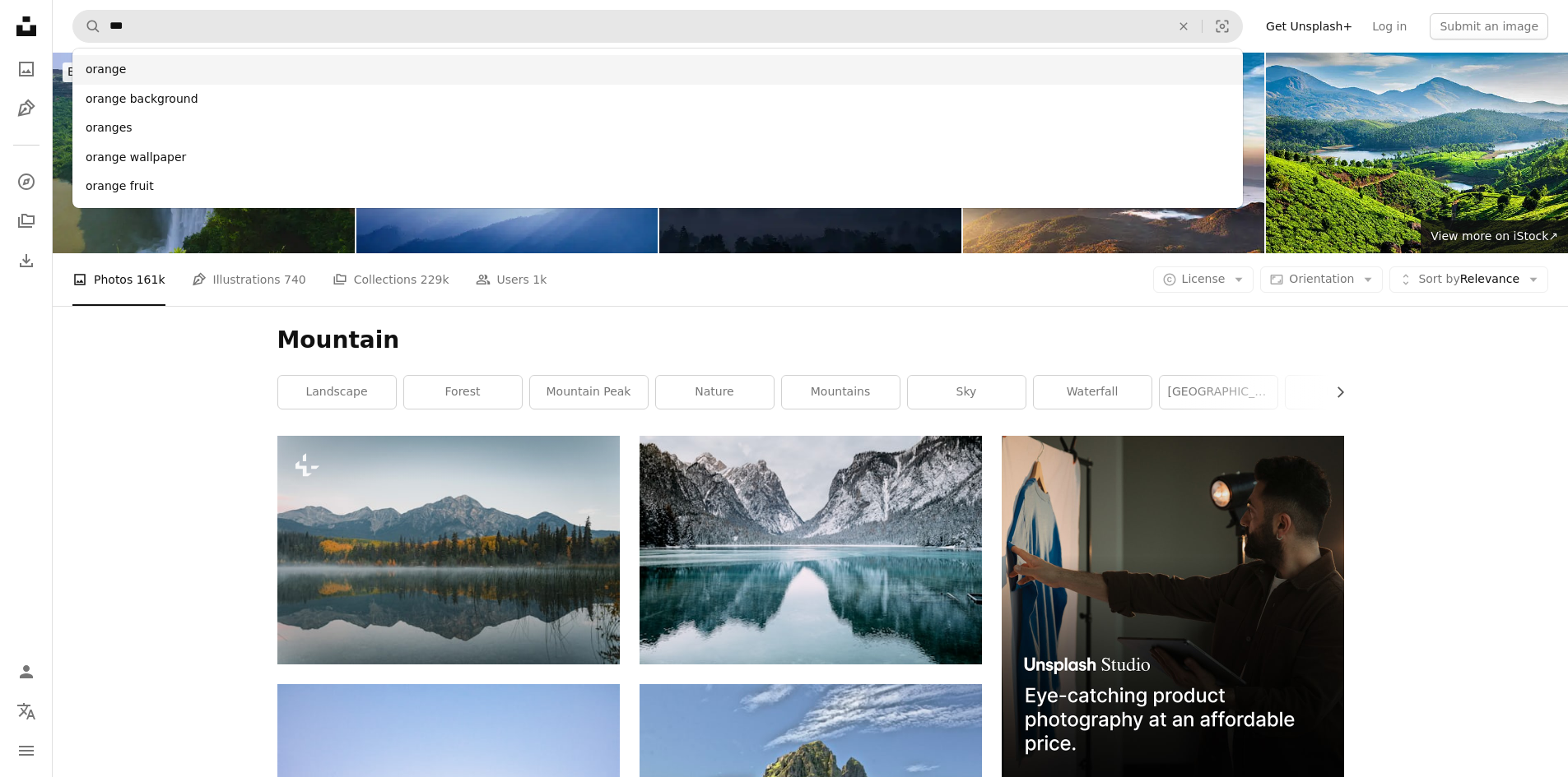
click at [166, 67] on div "orange" at bounding box center [657, 70] width 1170 height 30
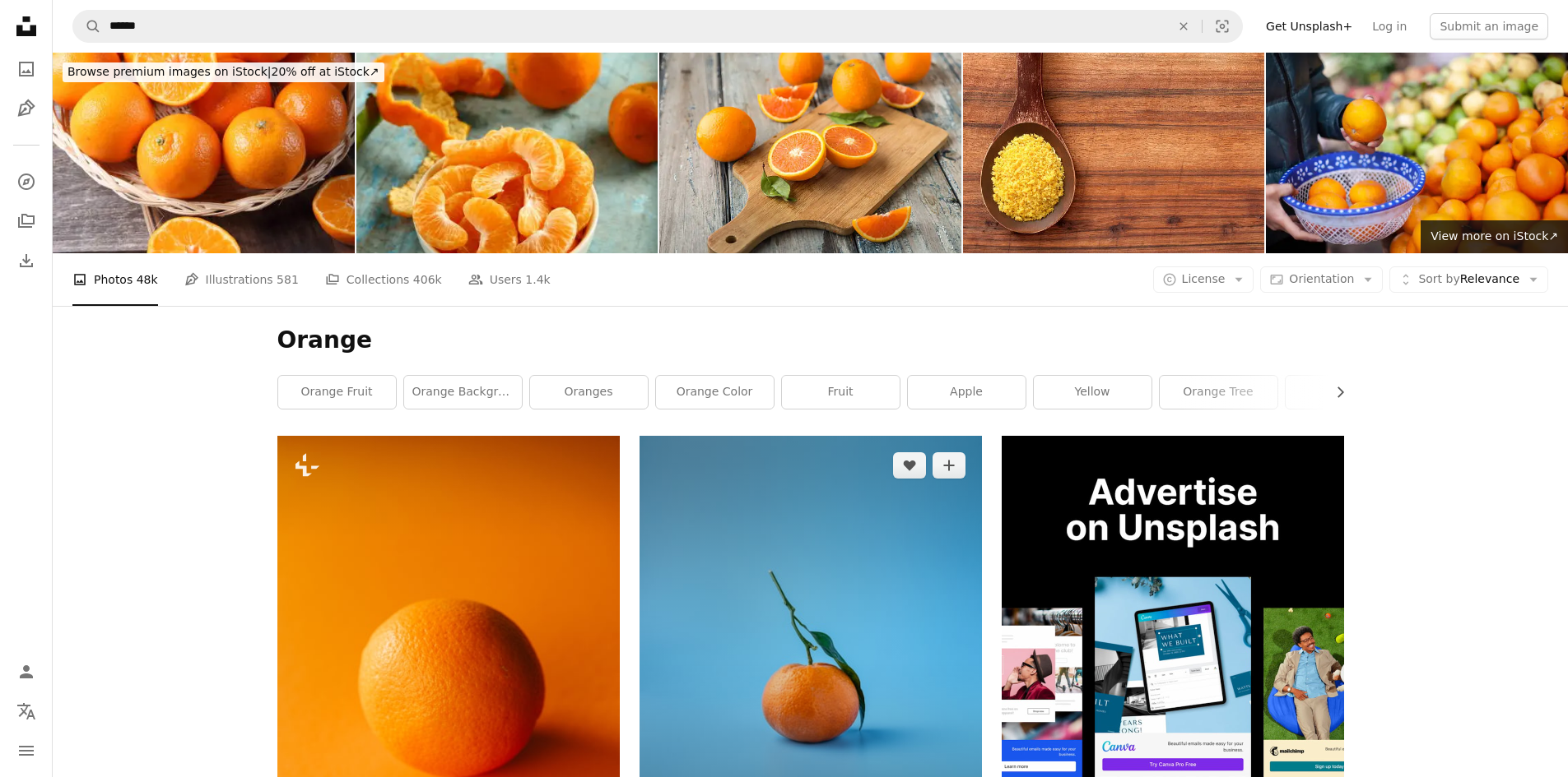
click at [880, 598] on img at bounding box center [811, 649] width 342 height 428
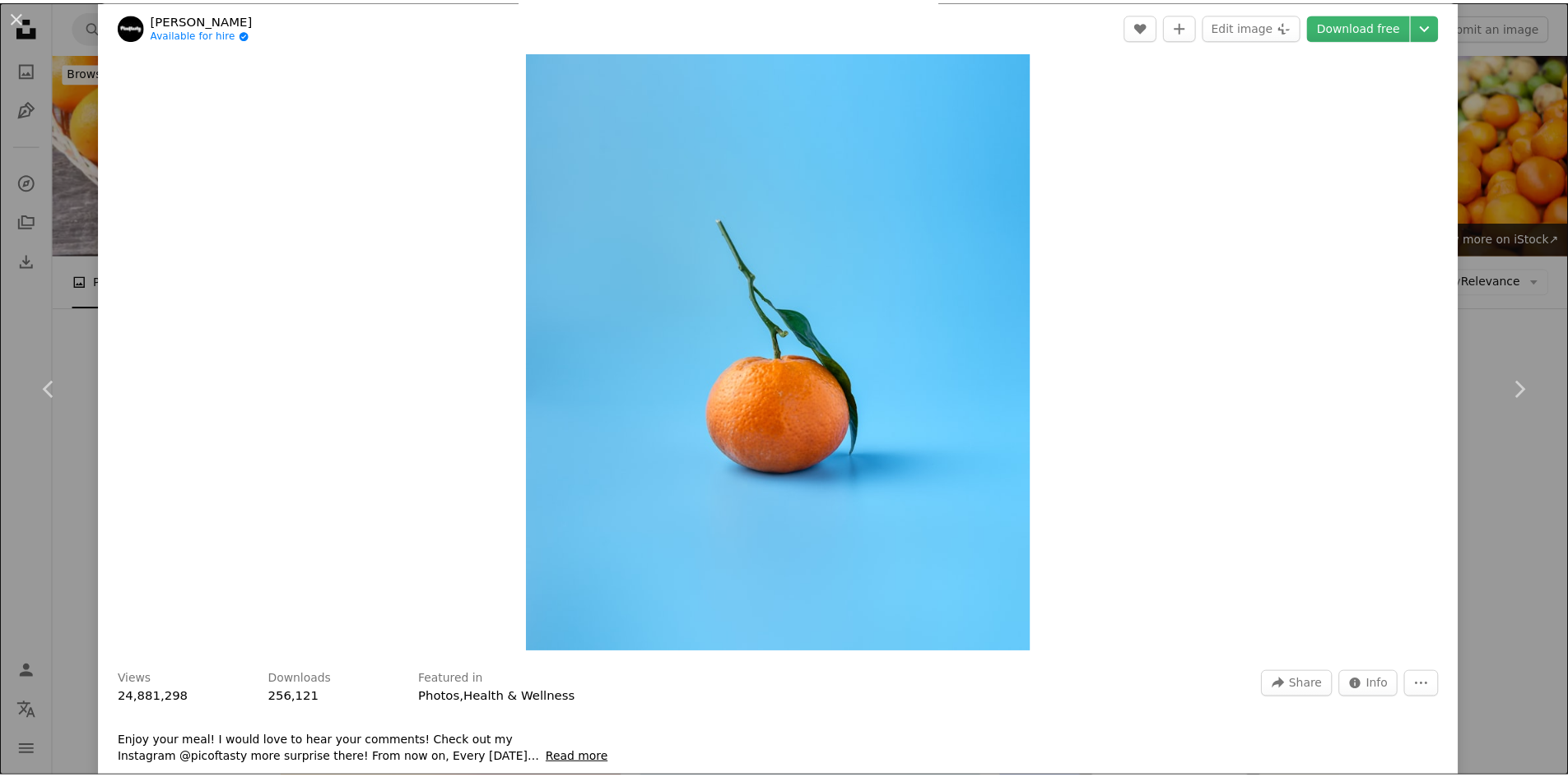
scroll to position [82, 0]
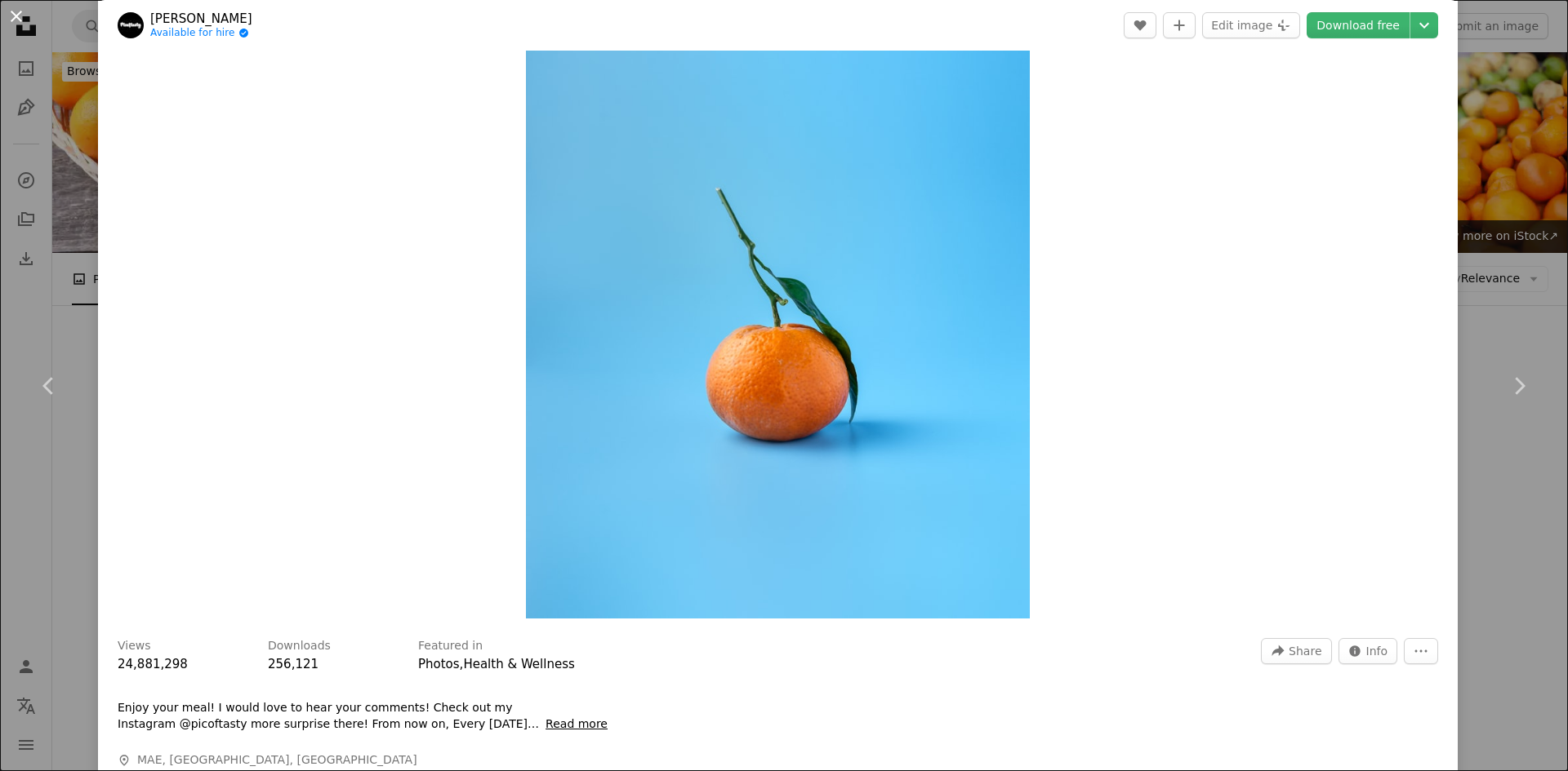
click at [15, 6] on button "An X shape" at bounding box center [16, 16] width 19 height 19
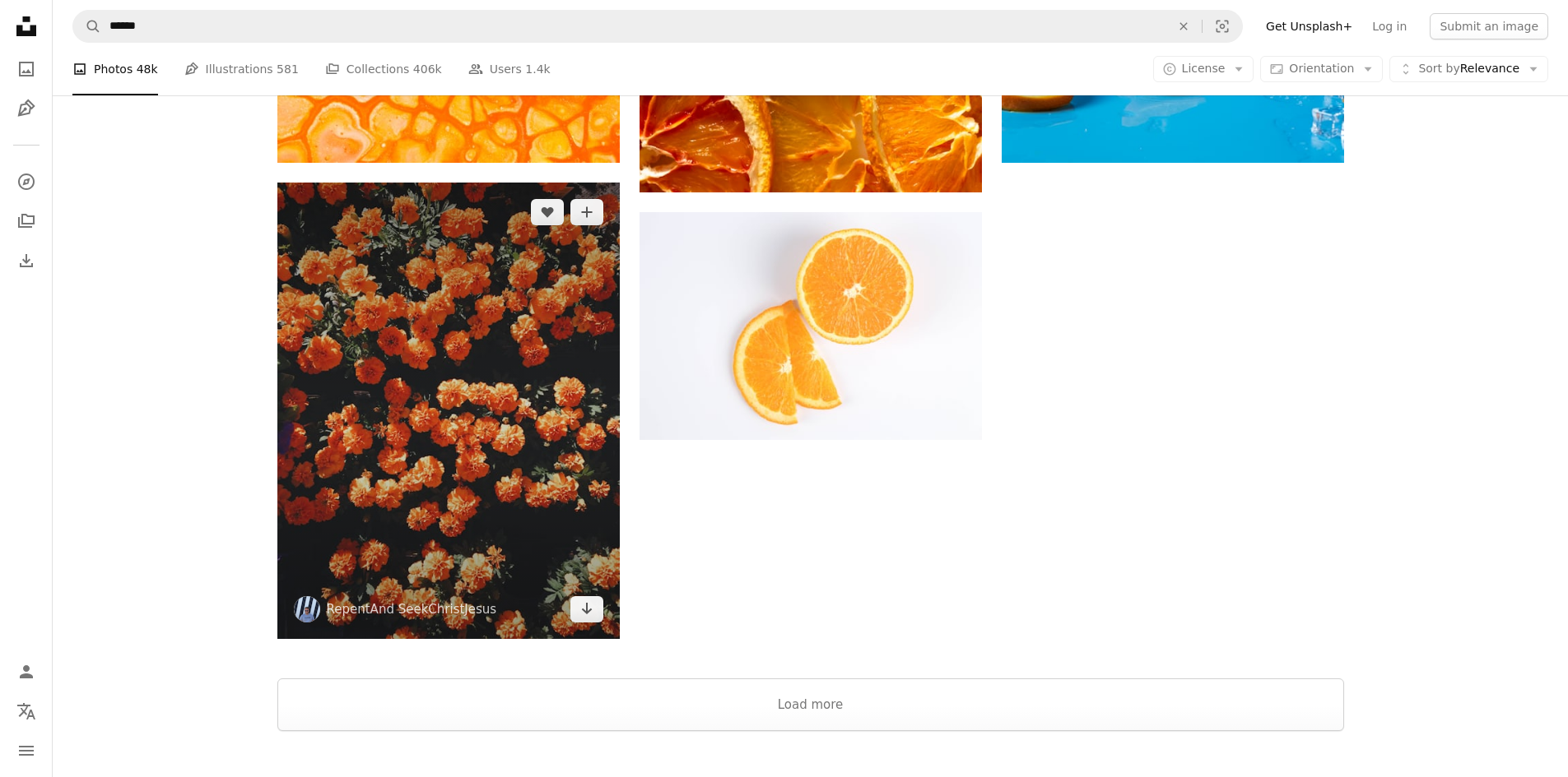
scroll to position [3309, 0]
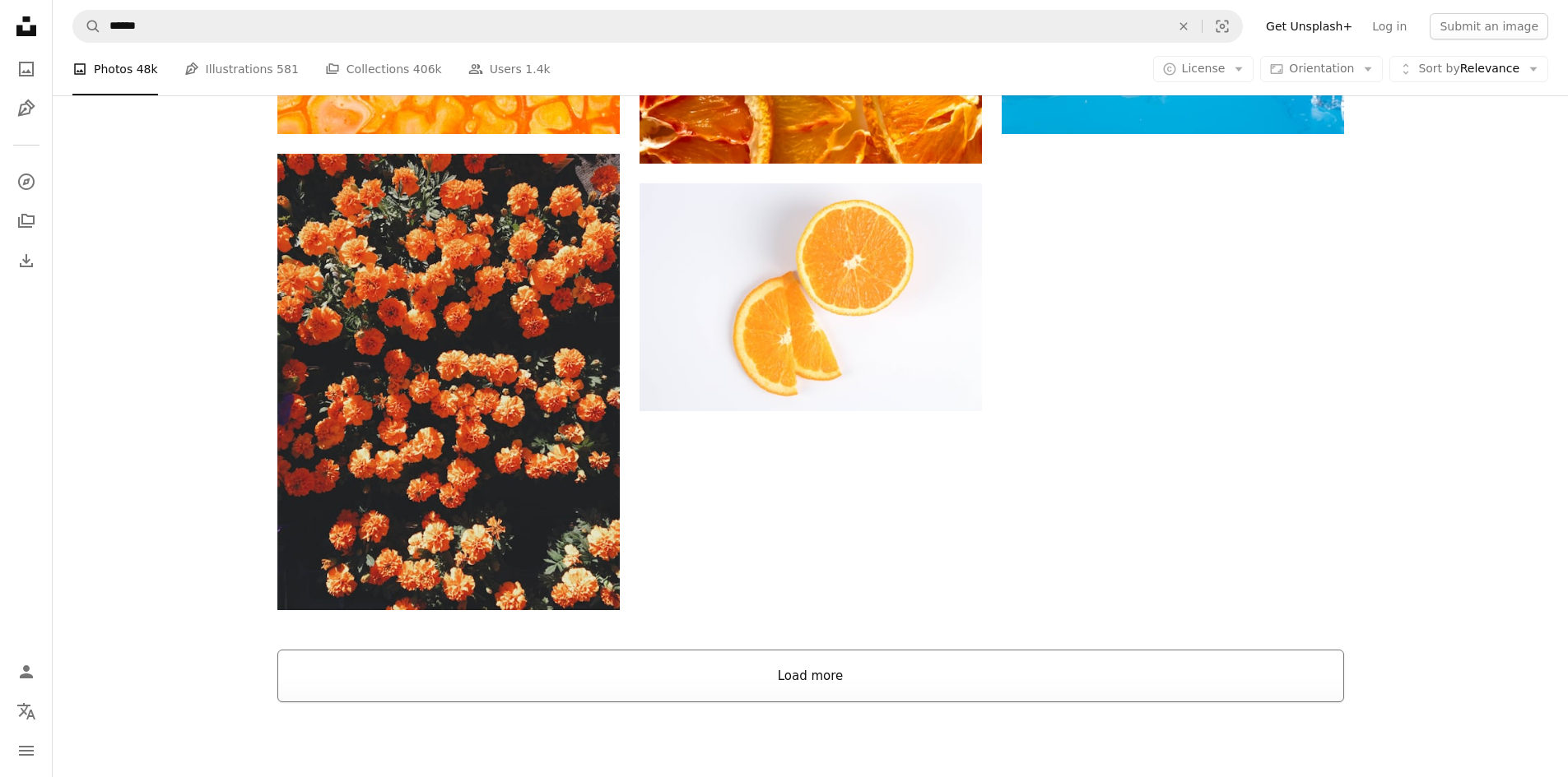
click at [532, 650] on button "Load more" at bounding box center [810, 676] width 1067 height 53
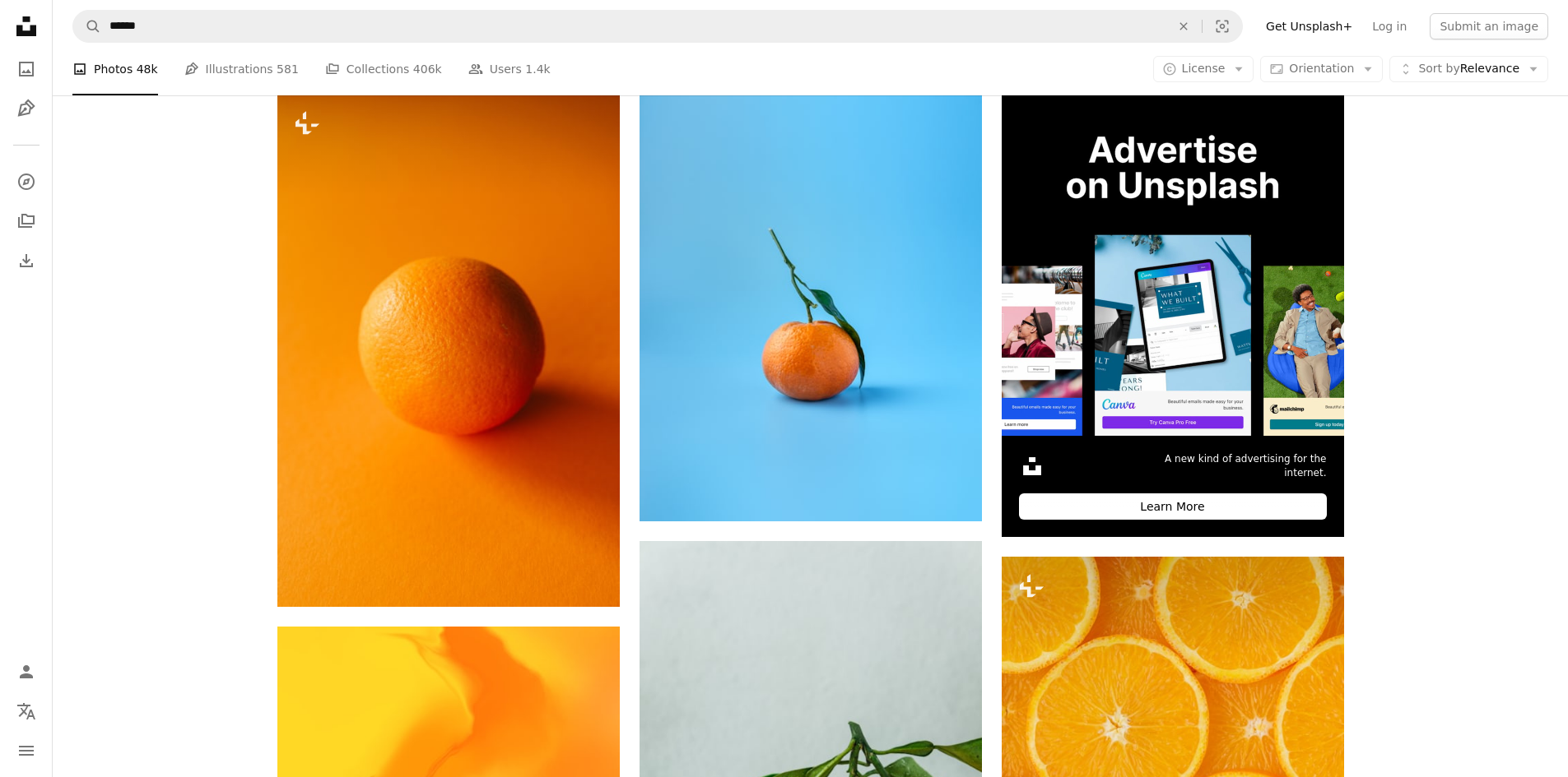
scroll to position [0, 0]
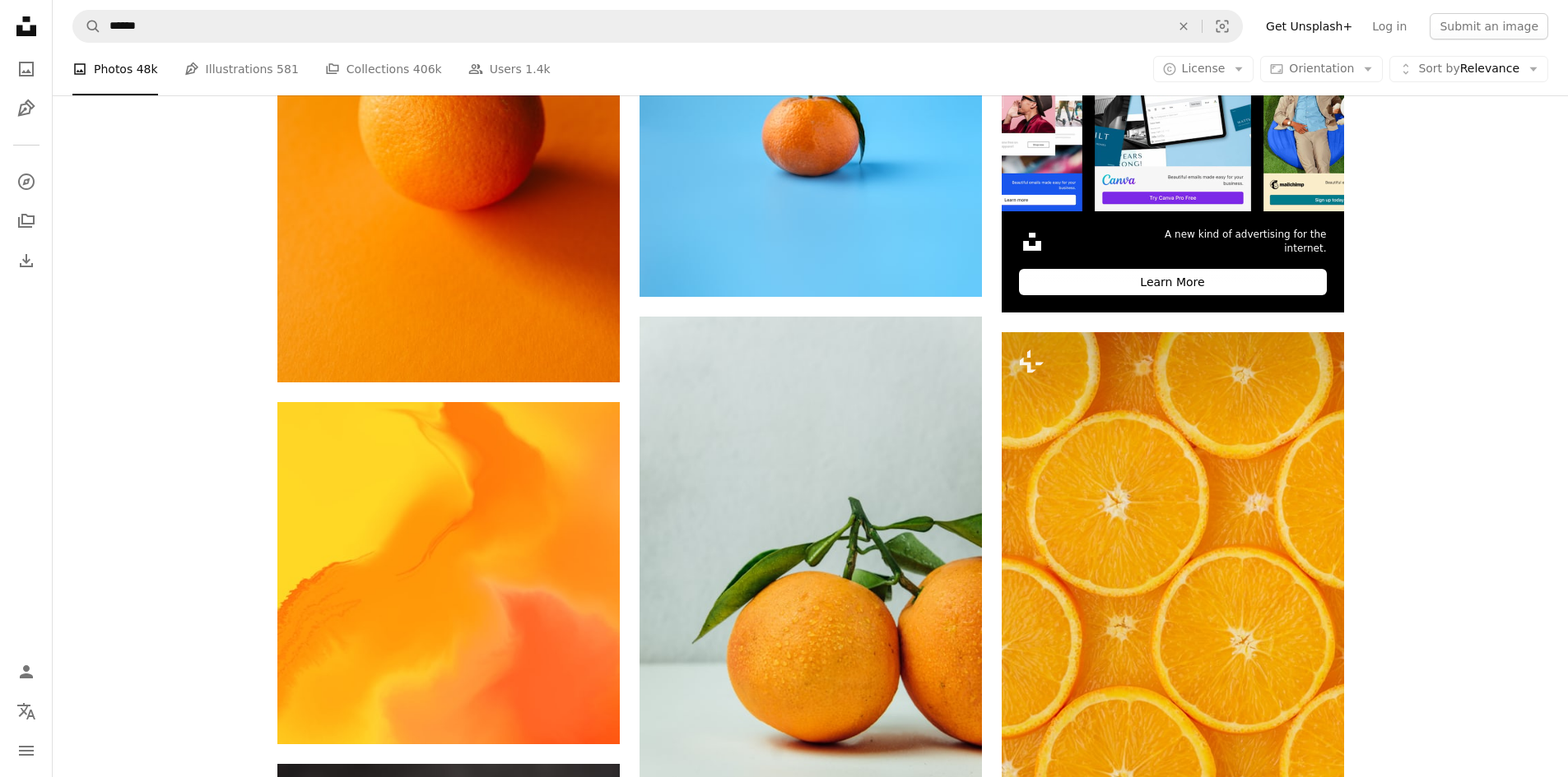
drag, startPoint x: 1556, startPoint y: 166, endPoint x: 1542, endPoint y: 816, distance: 650.2
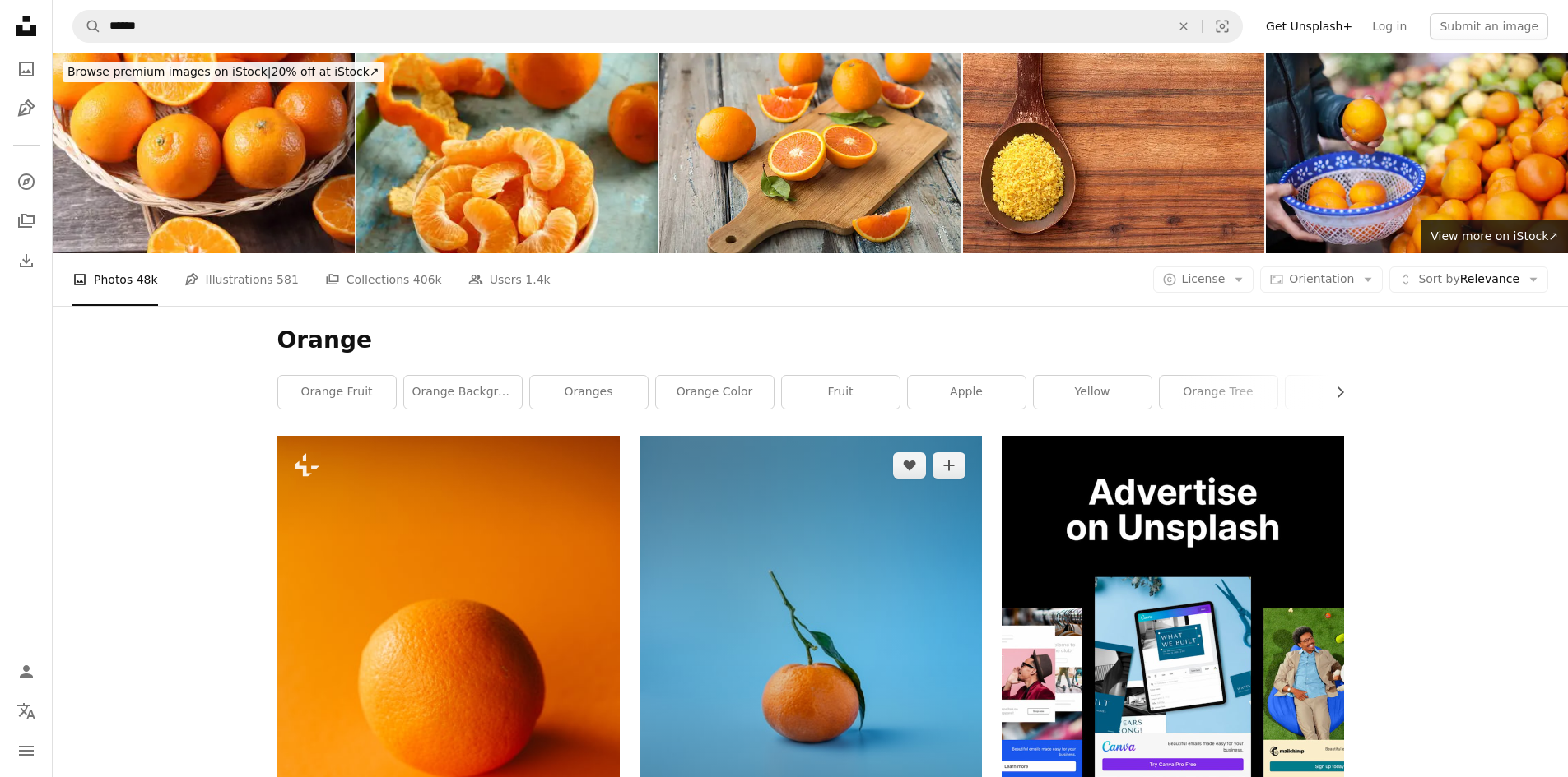
click at [945, 436] on img at bounding box center [811, 649] width 342 height 428
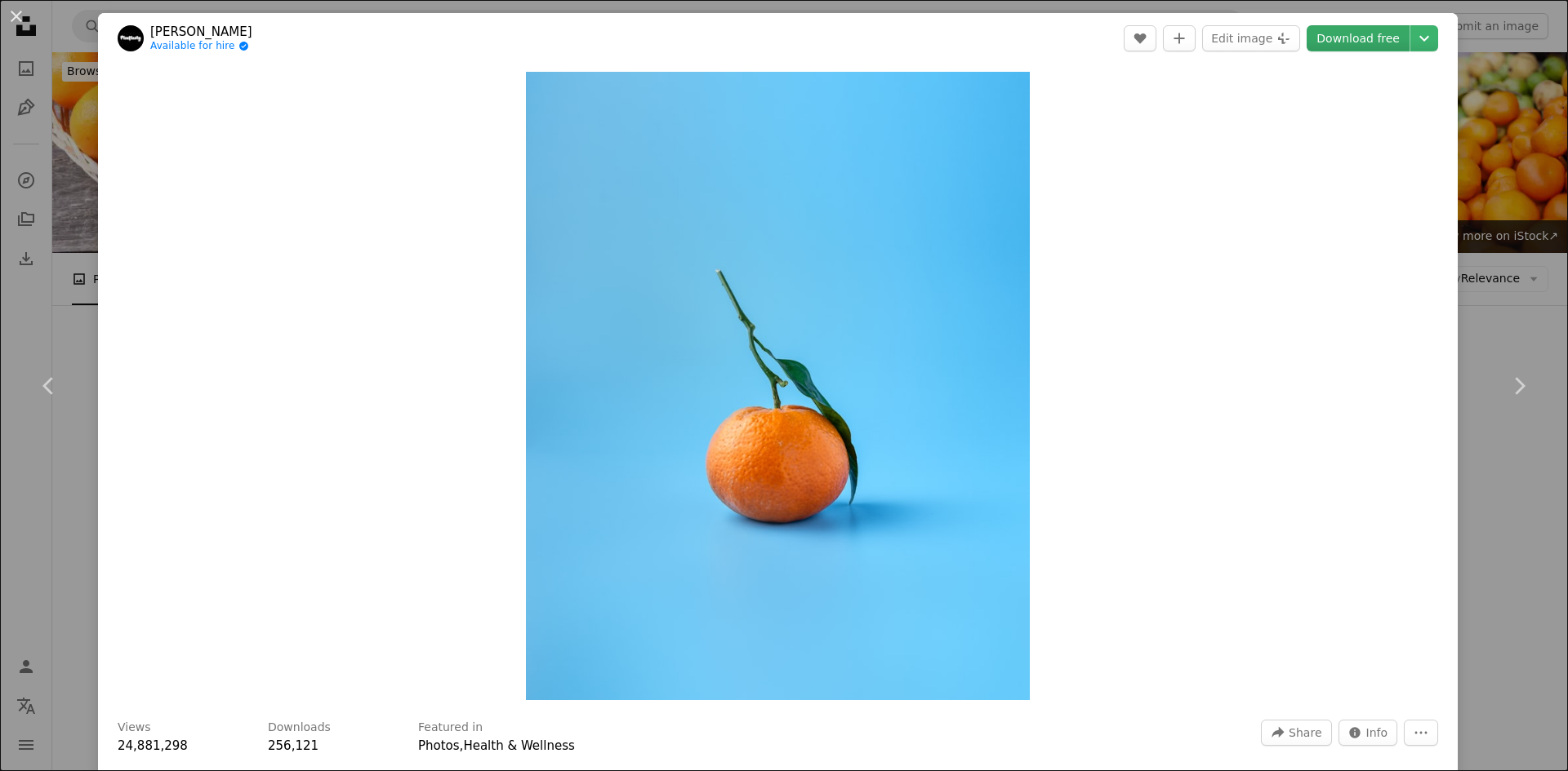
click at [1348, 46] on link "Download free" at bounding box center [1358, 39] width 103 height 26
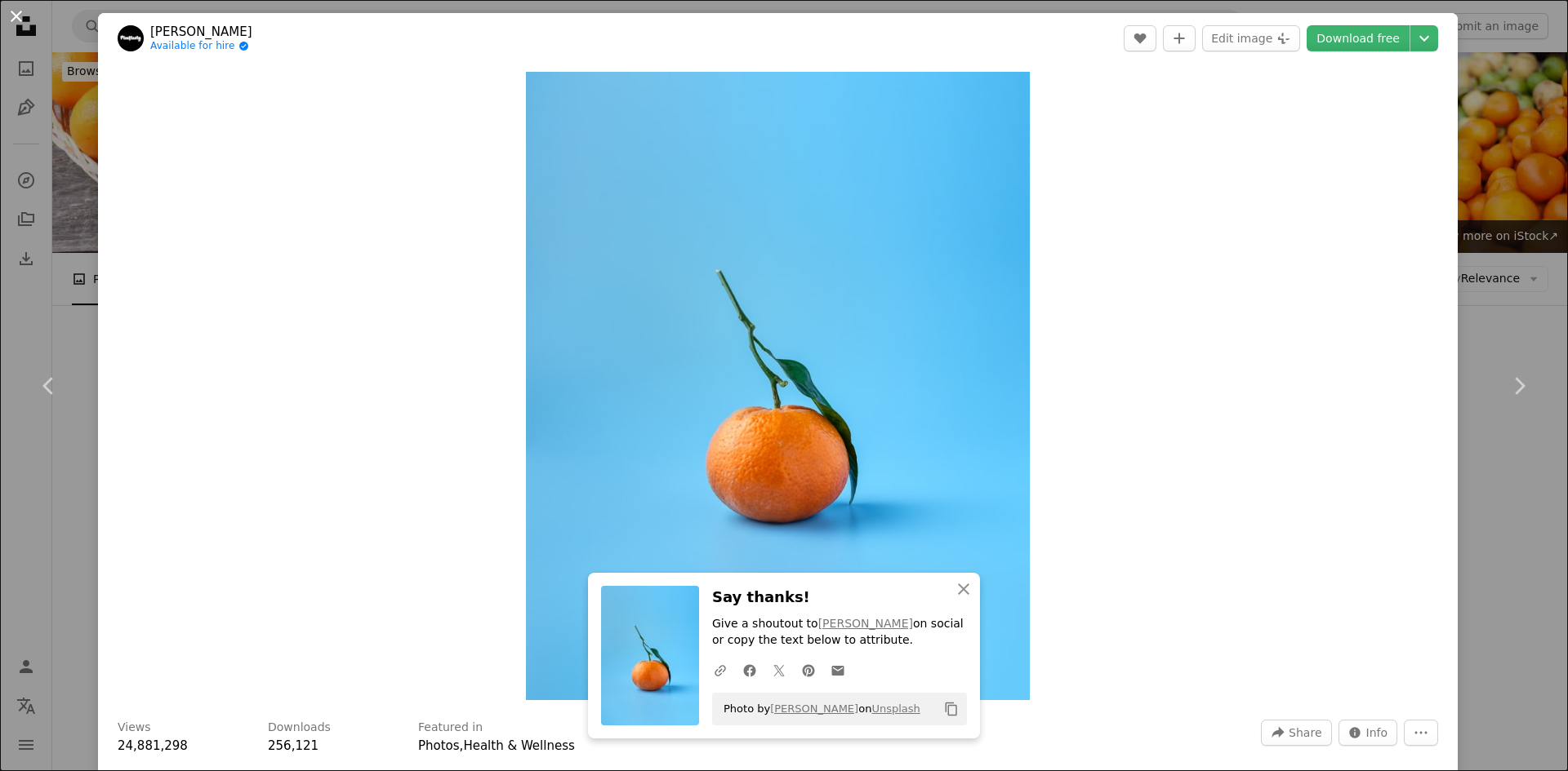
click at [18, 26] on button "An X shape" at bounding box center [16, 16] width 19 height 19
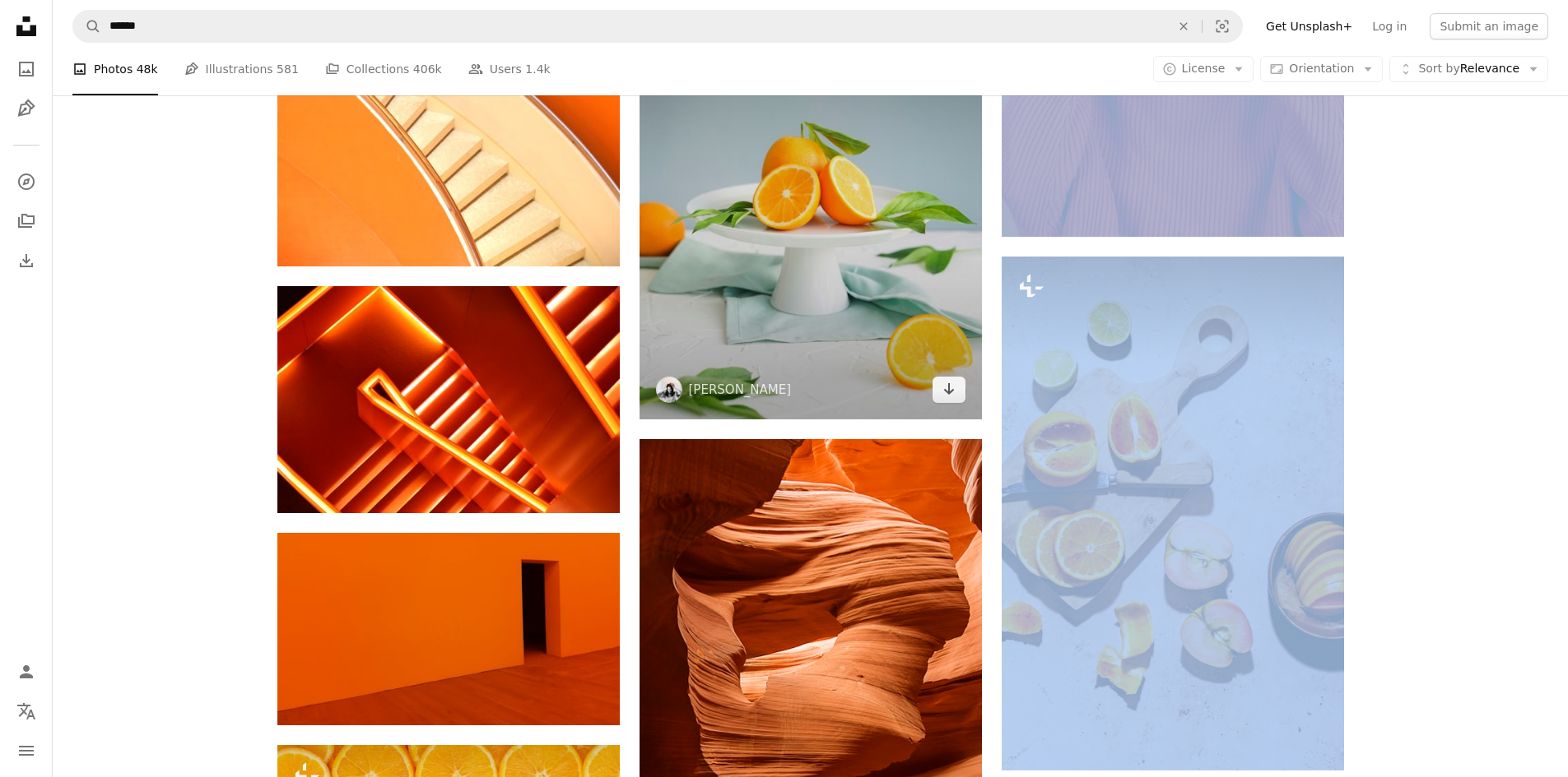
scroll to position [5923, 0]
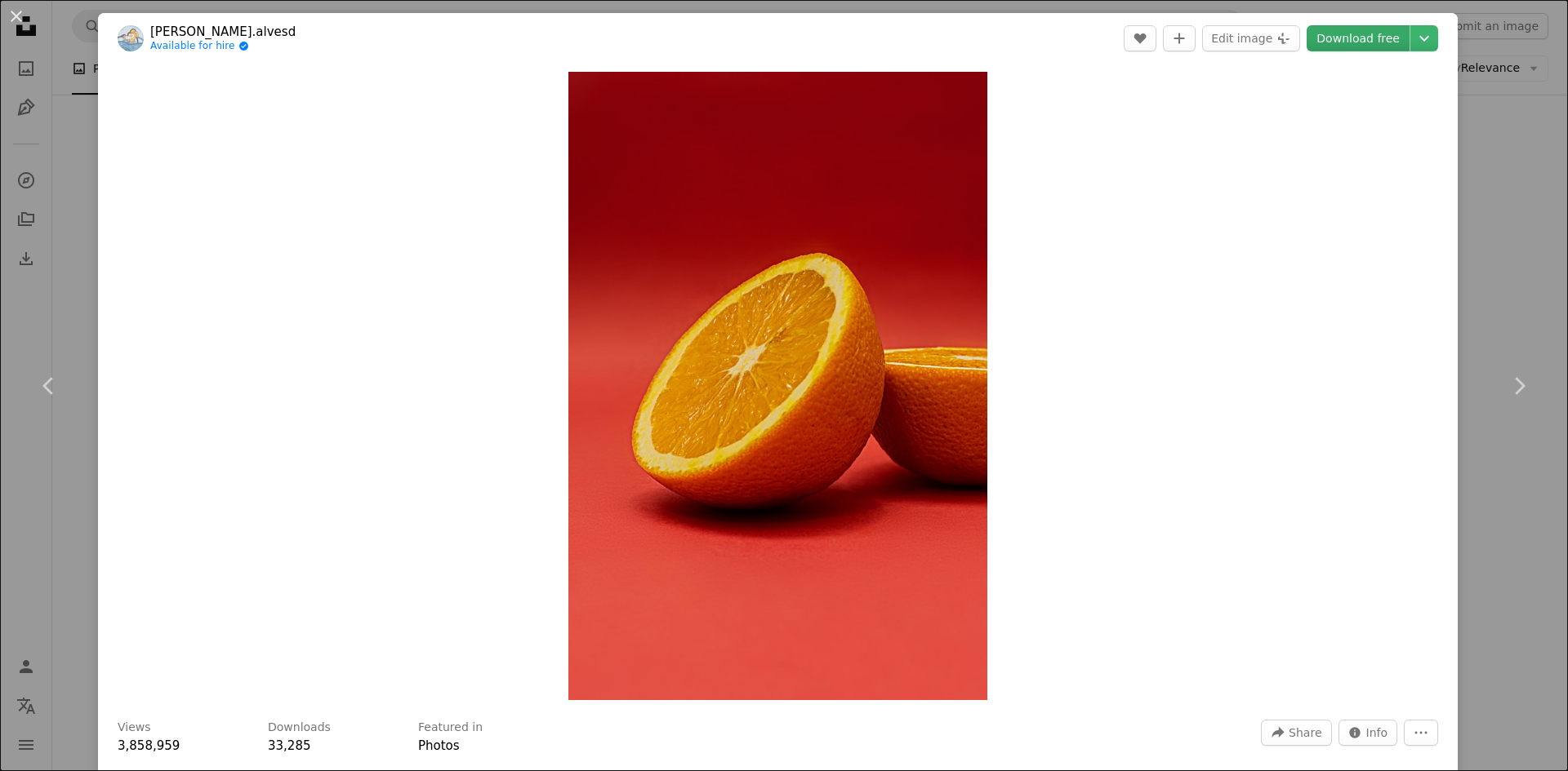
click at [1347, 35] on link "Download free" at bounding box center [1358, 39] width 103 height 26
